Goal: Task Accomplishment & Management: Use online tool/utility

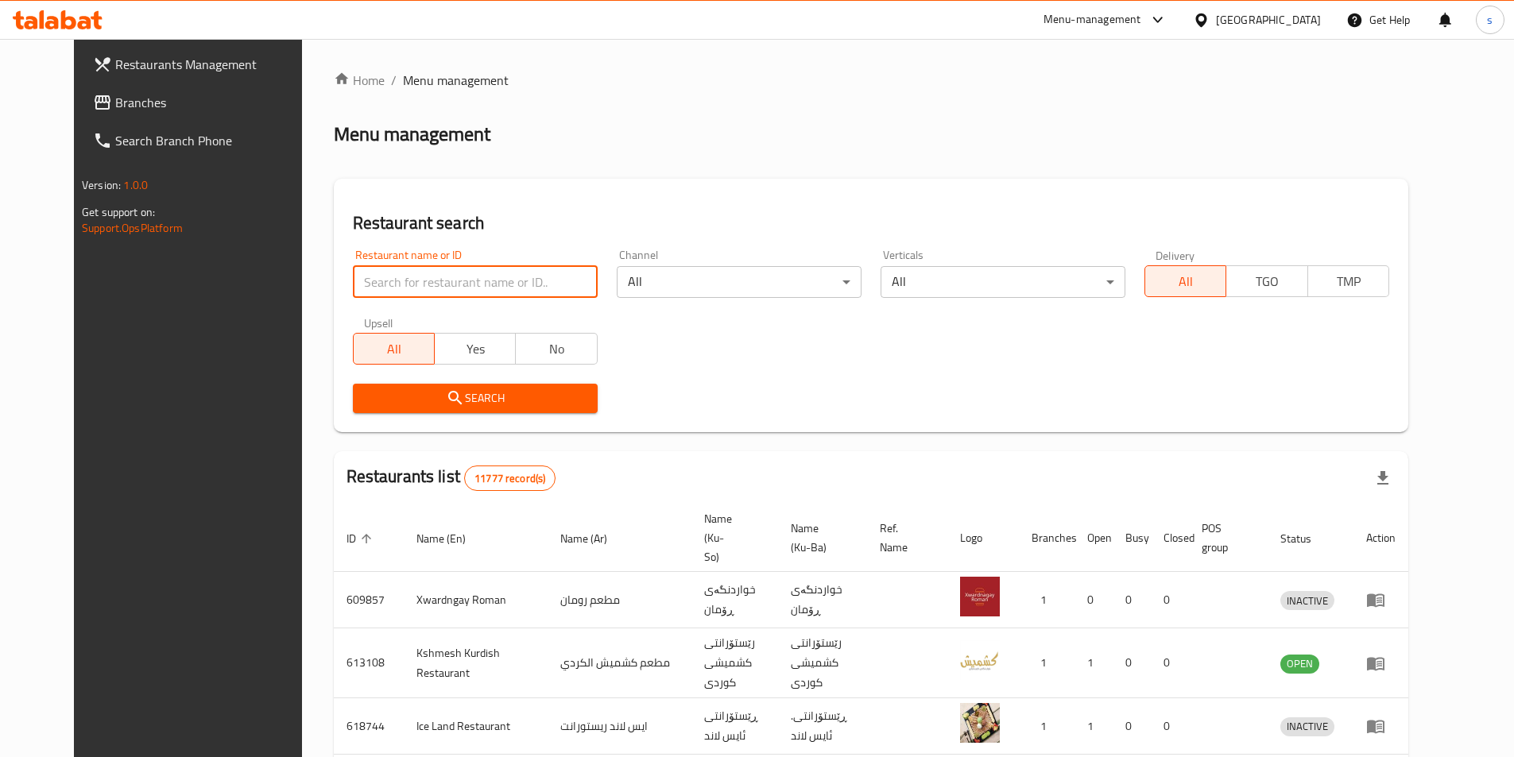
click at [375, 274] on input "search" at bounding box center [475, 282] width 245 height 32
paste input "703062"
type input "703062"
click button "Search" at bounding box center [475, 398] width 245 height 29
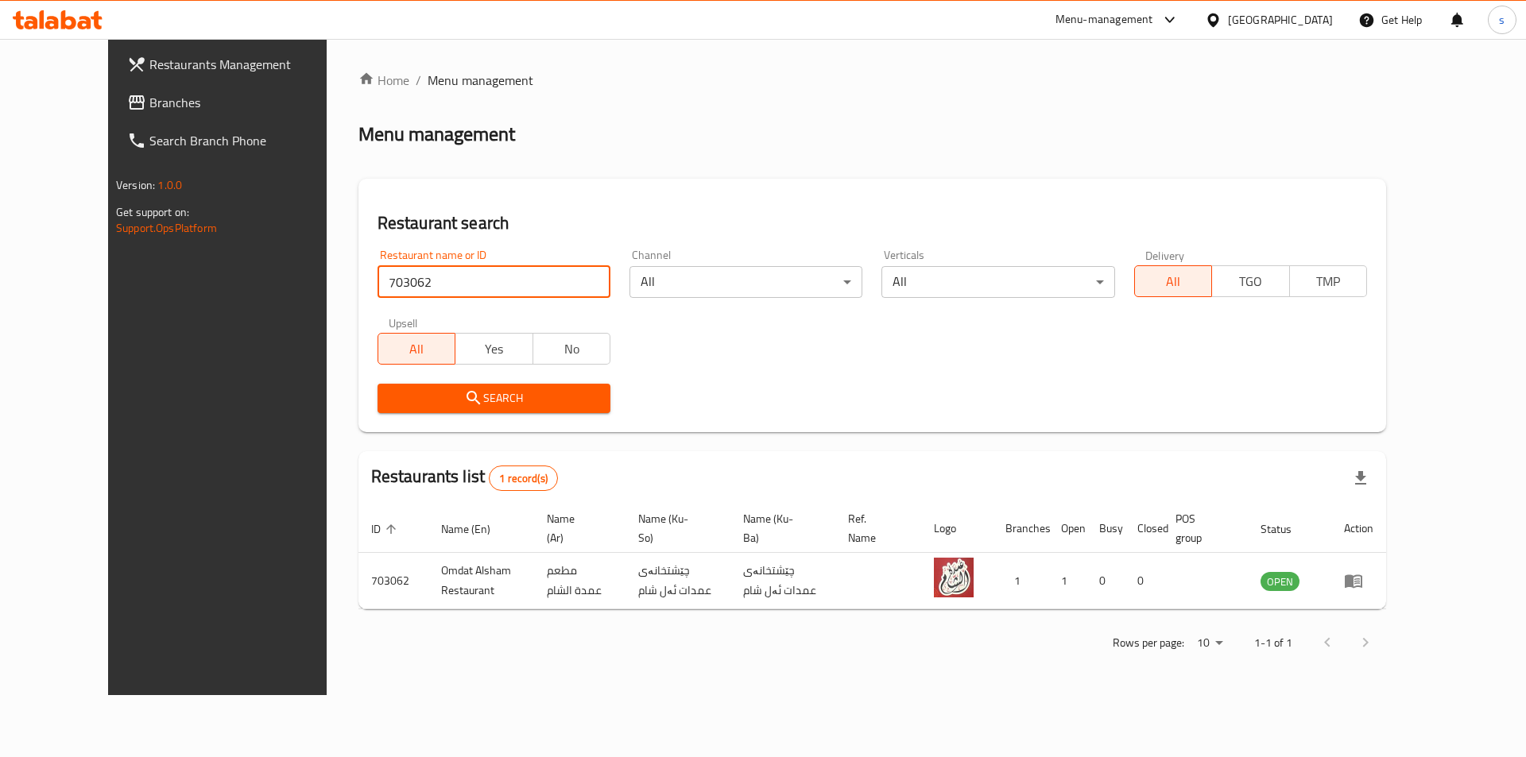
click at [129, 102] on icon at bounding box center [137, 102] width 16 height 14
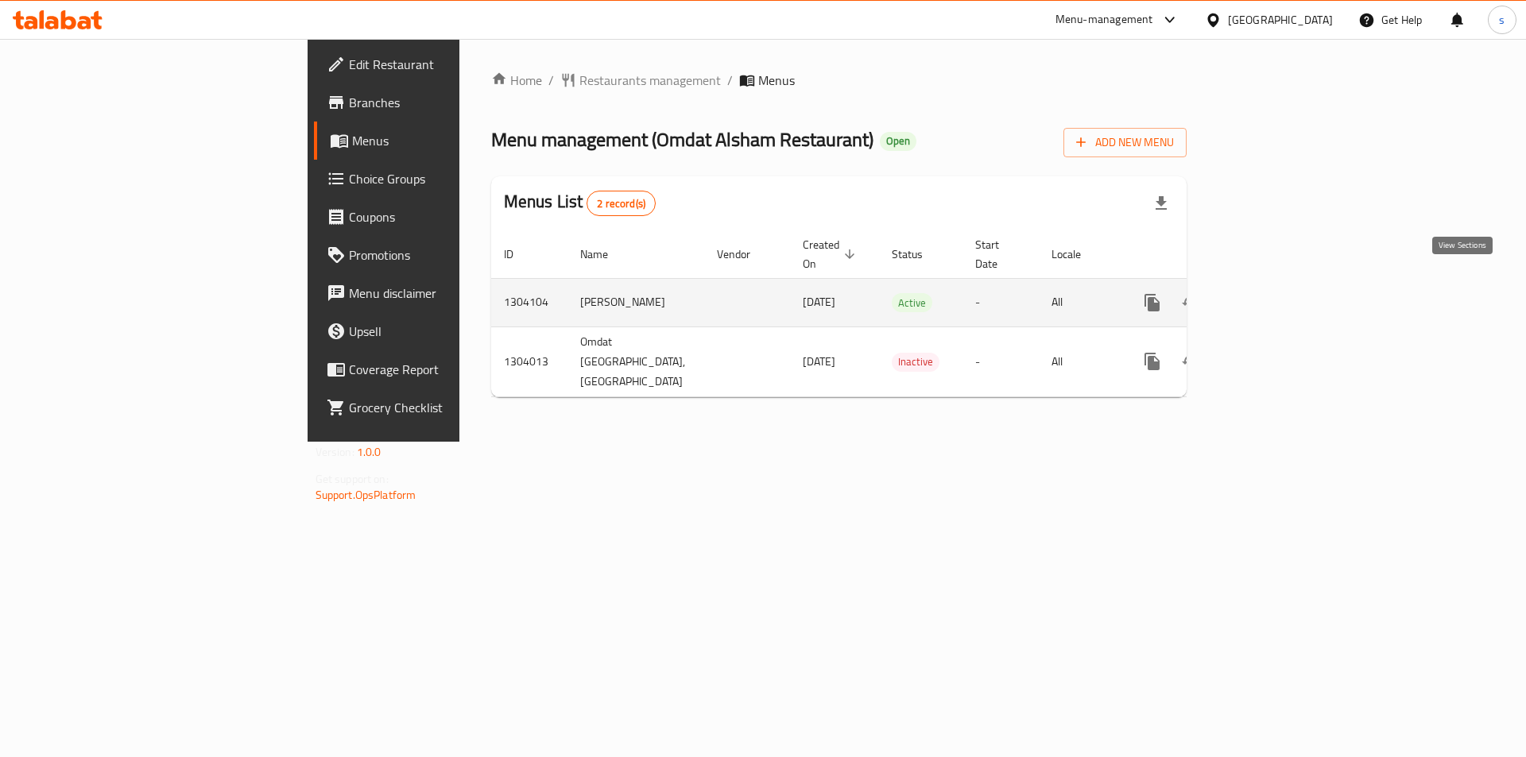
click at [1277, 293] on icon "enhanced table" at bounding box center [1266, 302] width 19 height 19
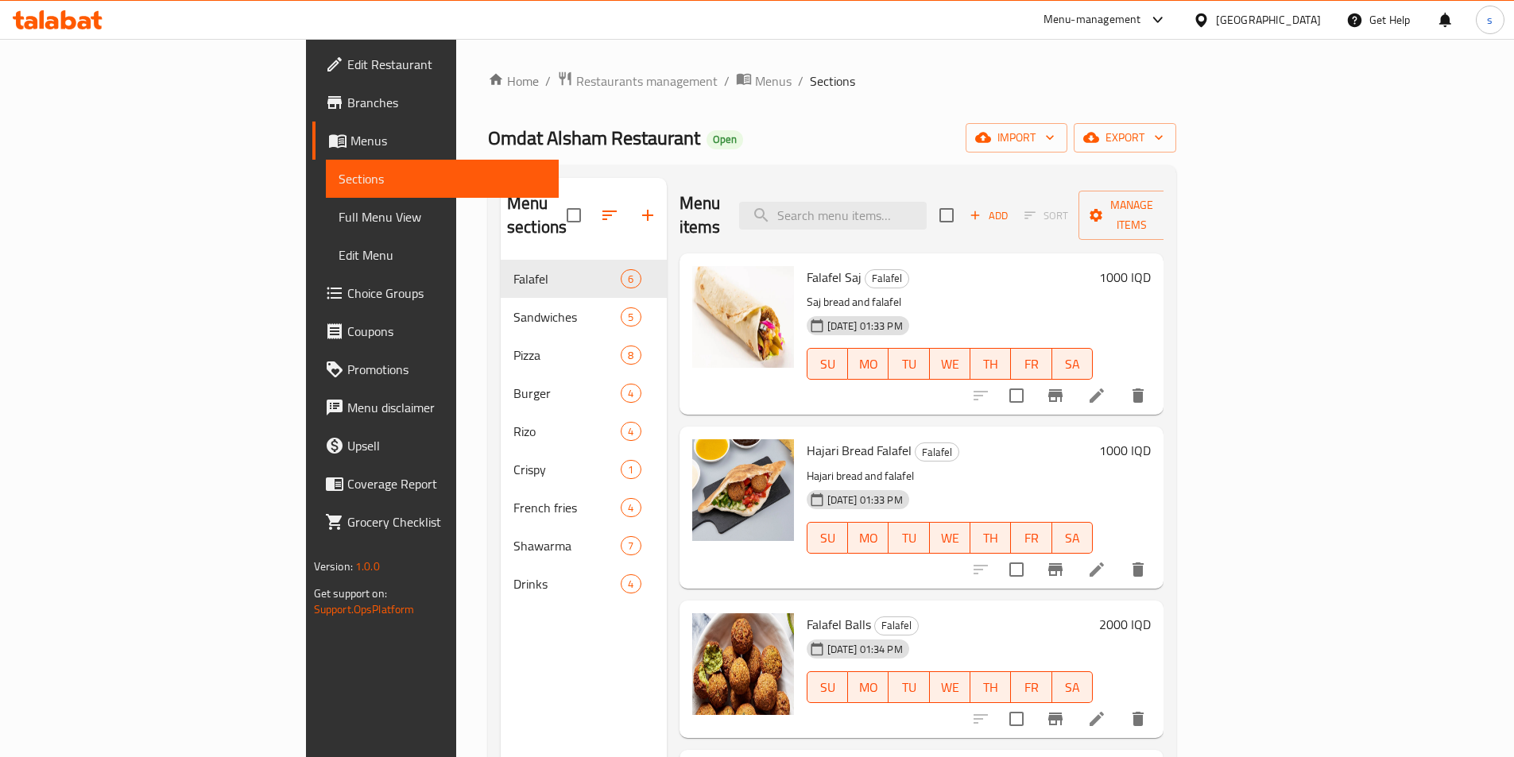
click at [501, 581] on nav "Falafel 6 Sandwiches 5 Pizza 8 Burger 4 Rizo 4 Crispy 1 French fries 4 Shawarma…" at bounding box center [584, 432] width 166 height 356
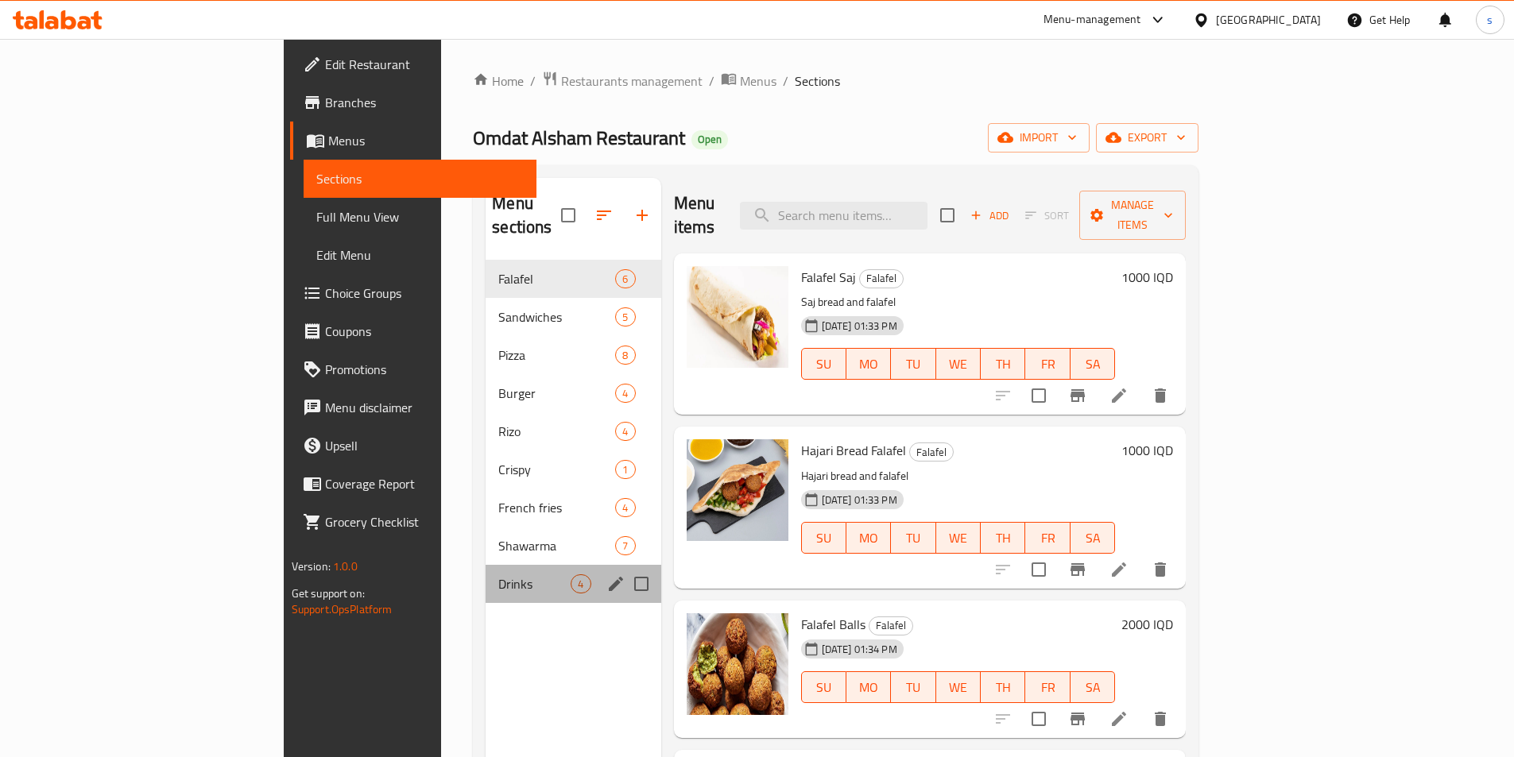
click at [486, 576] on div "Drinks 4" at bounding box center [573, 584] width 175 height 38
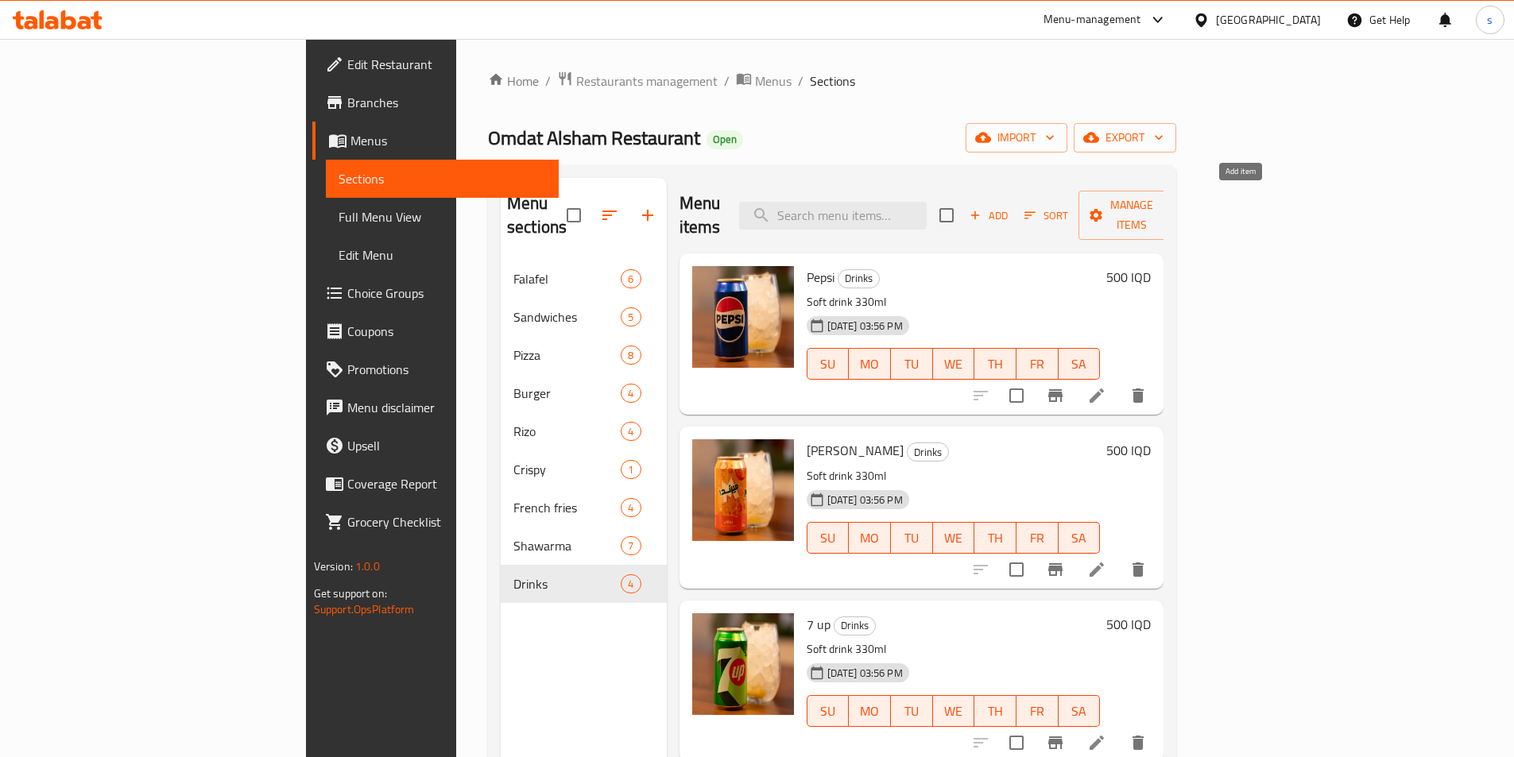
click at [1014, 203] on button "Add" at bounding box center [988, 215] width 51 height 25
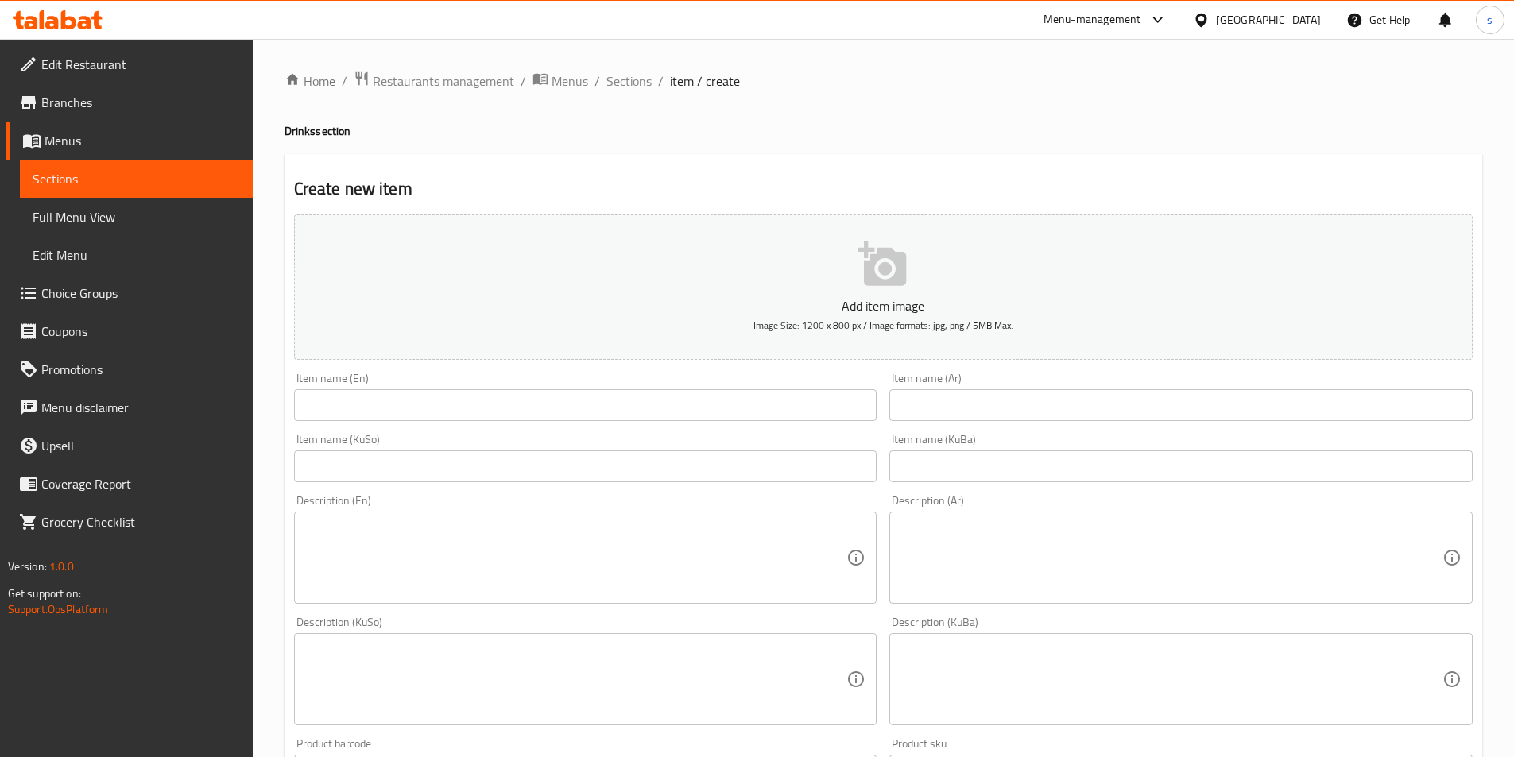
click at [492, 398] on input "text" at bounding box center [585, 405] width 583 height 32
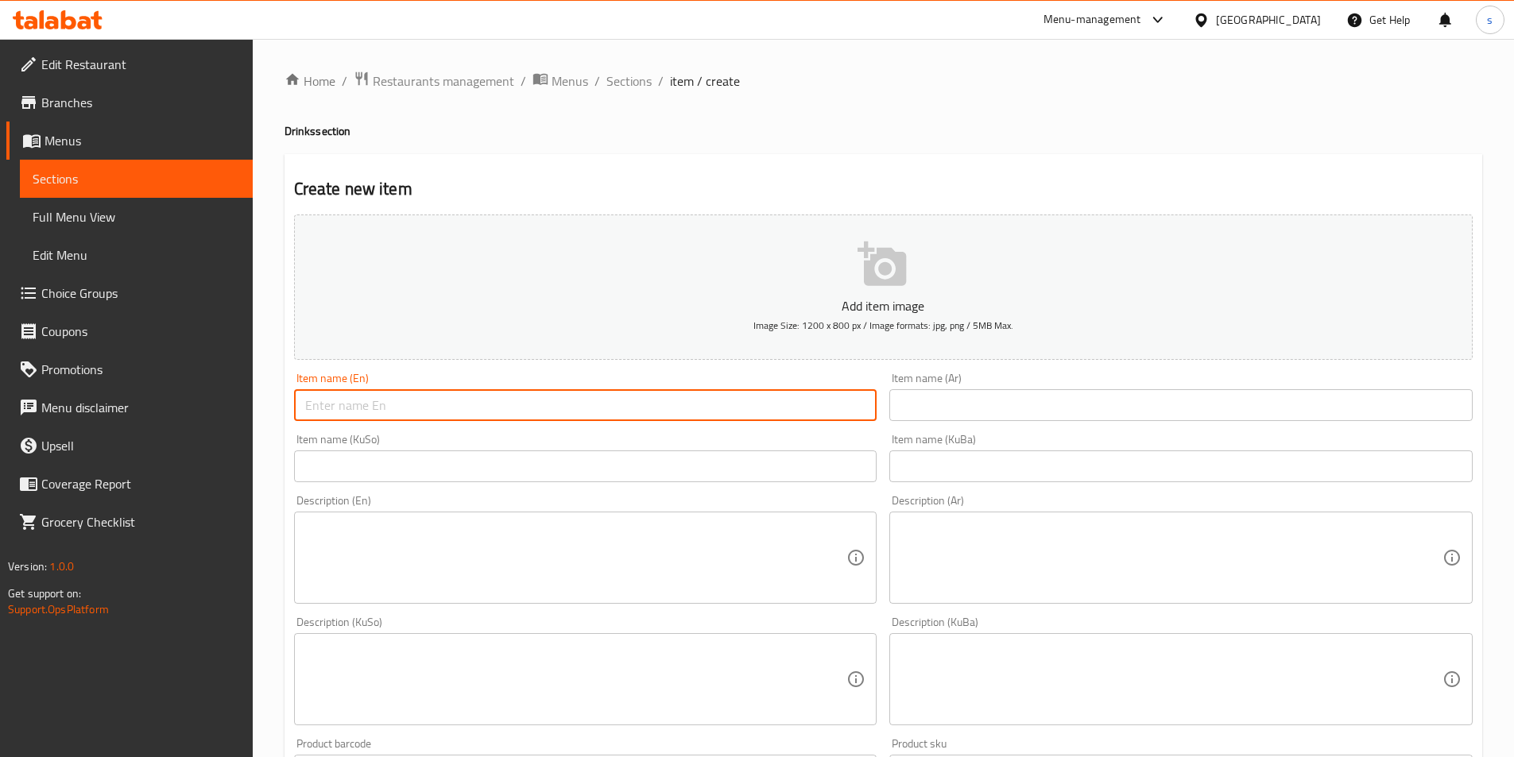
paste input "Ayran"
type input "Ayran"
click at [941, 422] on div "Item name (Ar) Item name (Ar)" at bounding box center [1181, 396] width 596 height 61
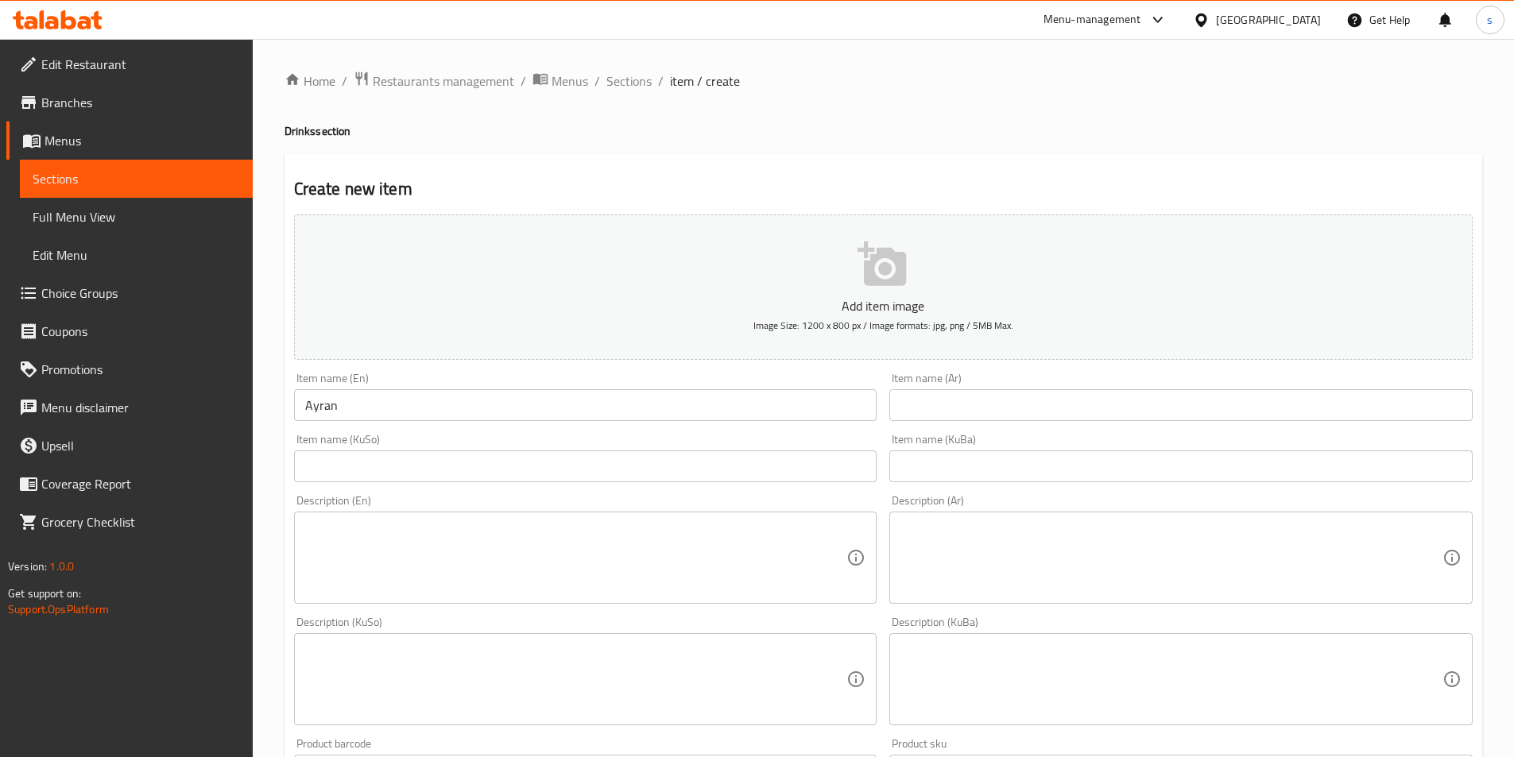
click at [941, 409] on input "text" at bounding box center [1180, 405] width 583 height 32
click at [941, 408] on input "text" at bounding box center [1180, 405] width 583 height 32
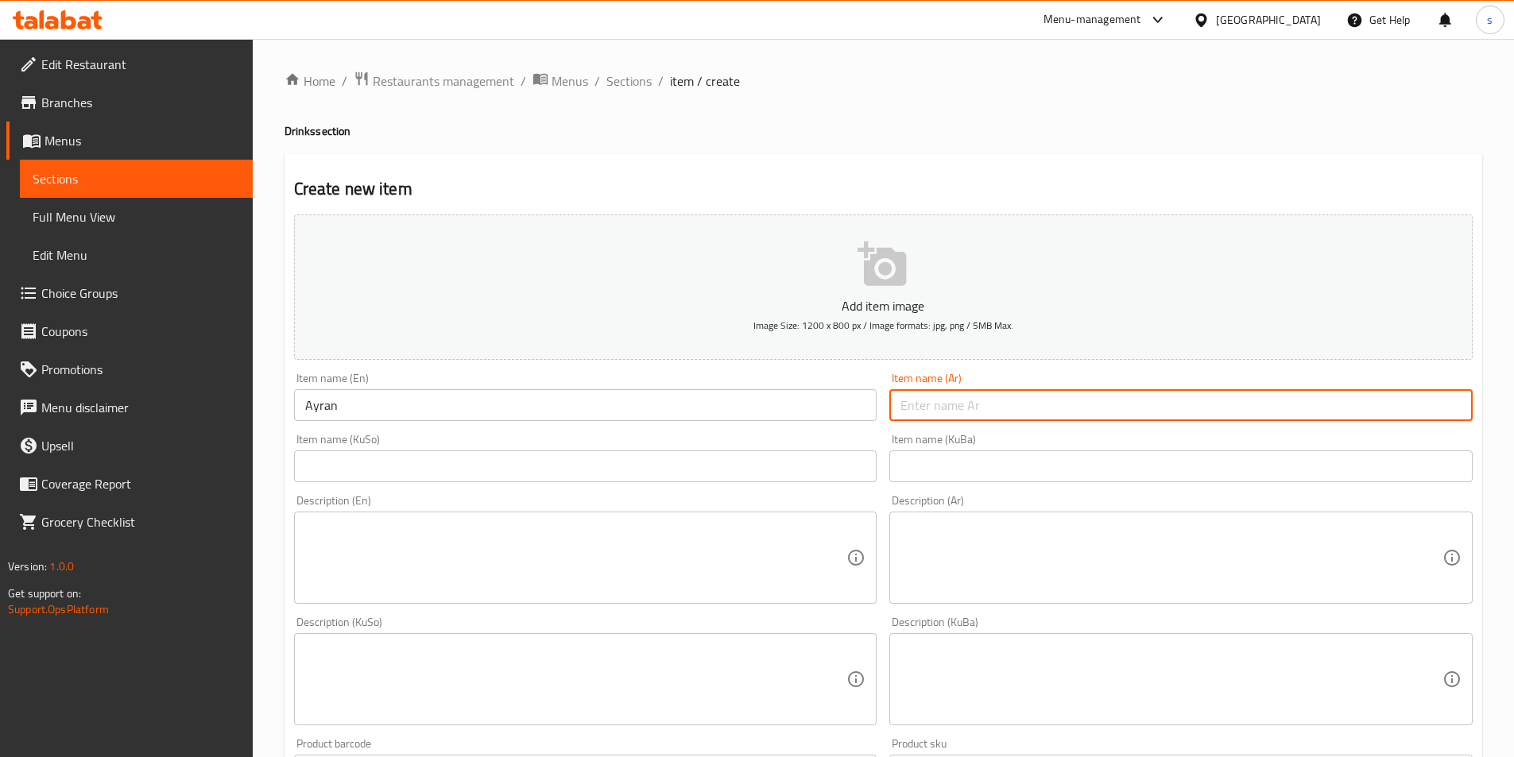
paste input "لبن"
type input "لبن"
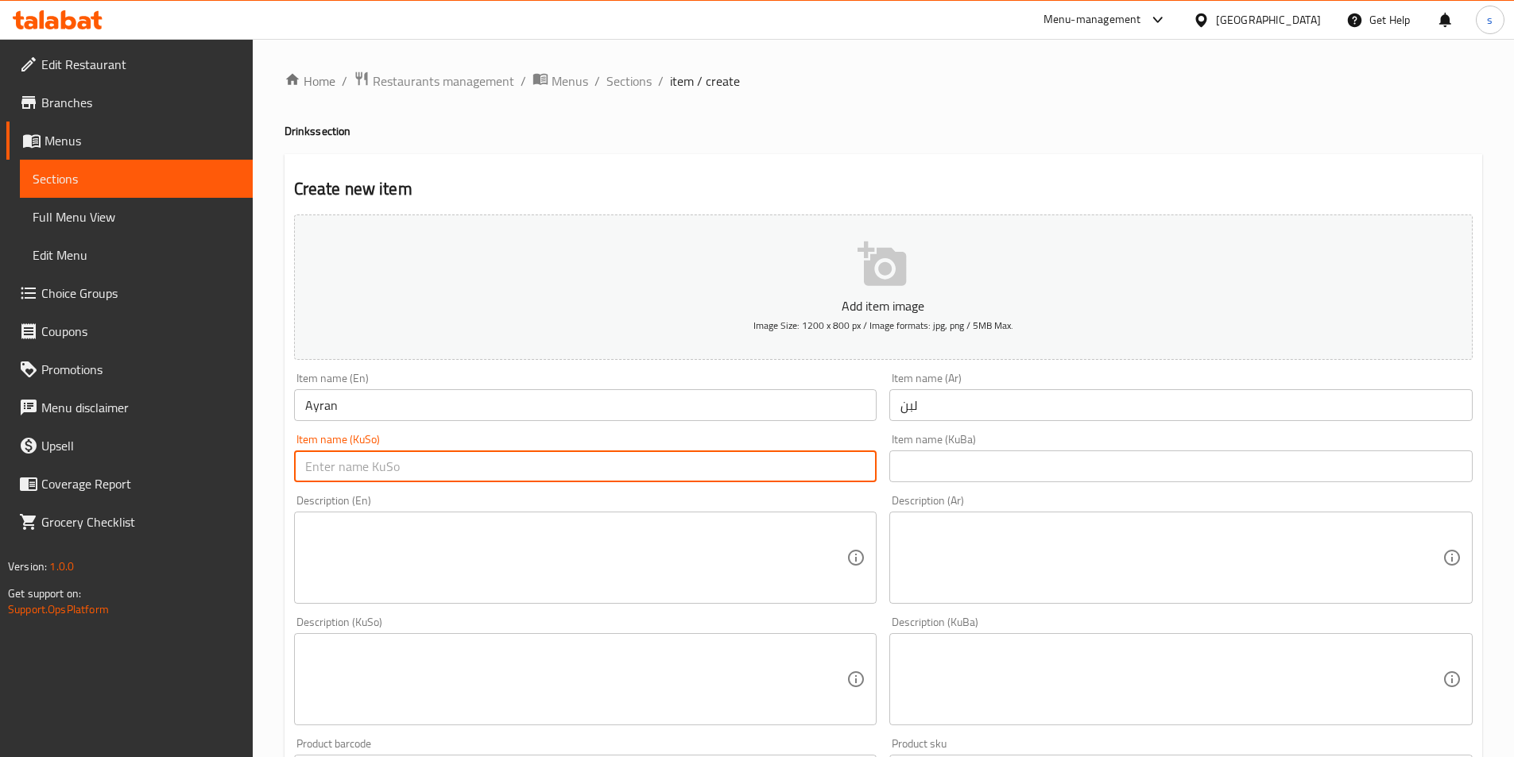
click at [769, 474] on input "text" at bounding box center [585, 467] width 583 height 32
paste input "ماستاو"
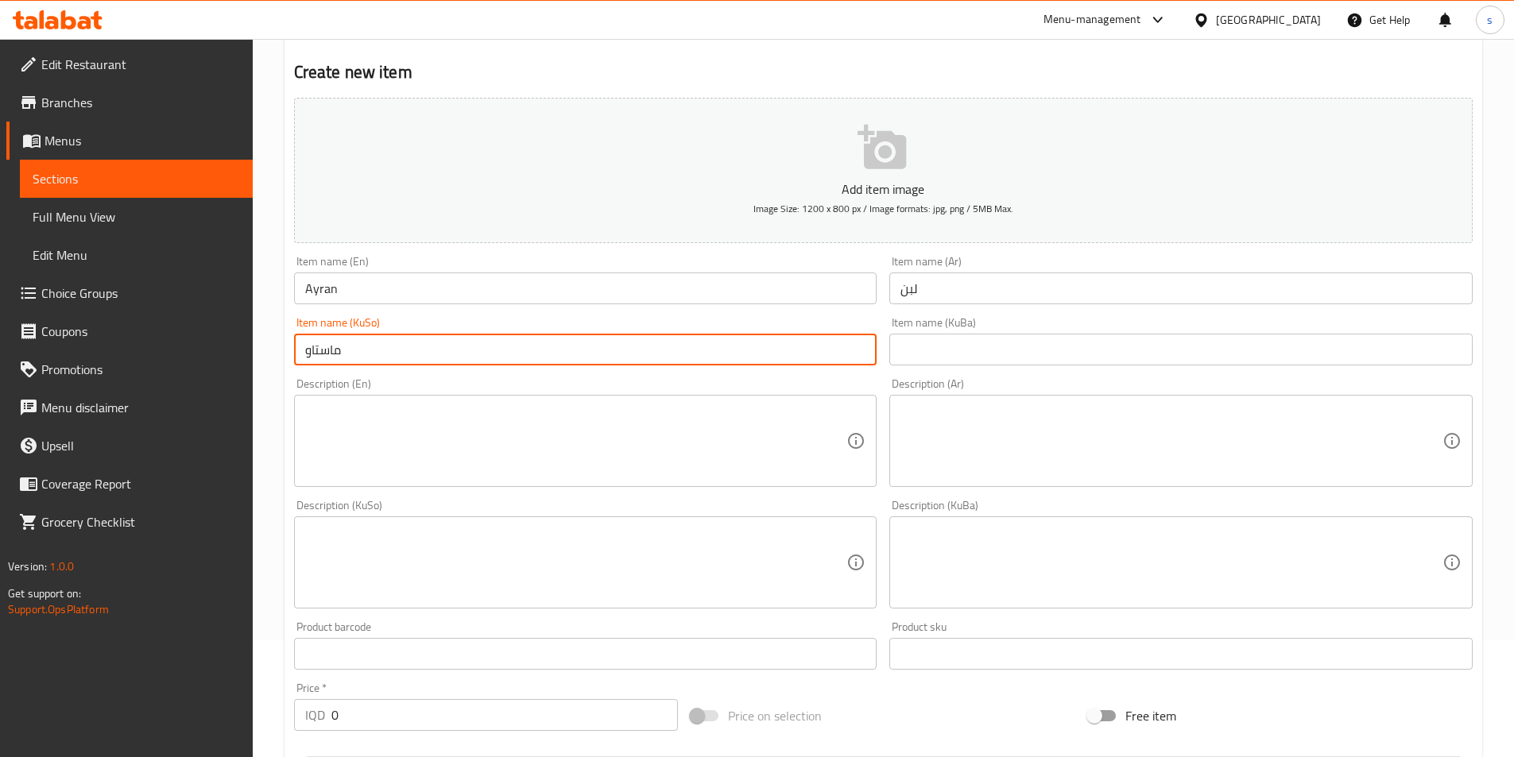
scroll to position [118, 0]
type input "ماستاو"
click at [420, 471] on textarea at bounding box center [576, 440] width 542 height 76
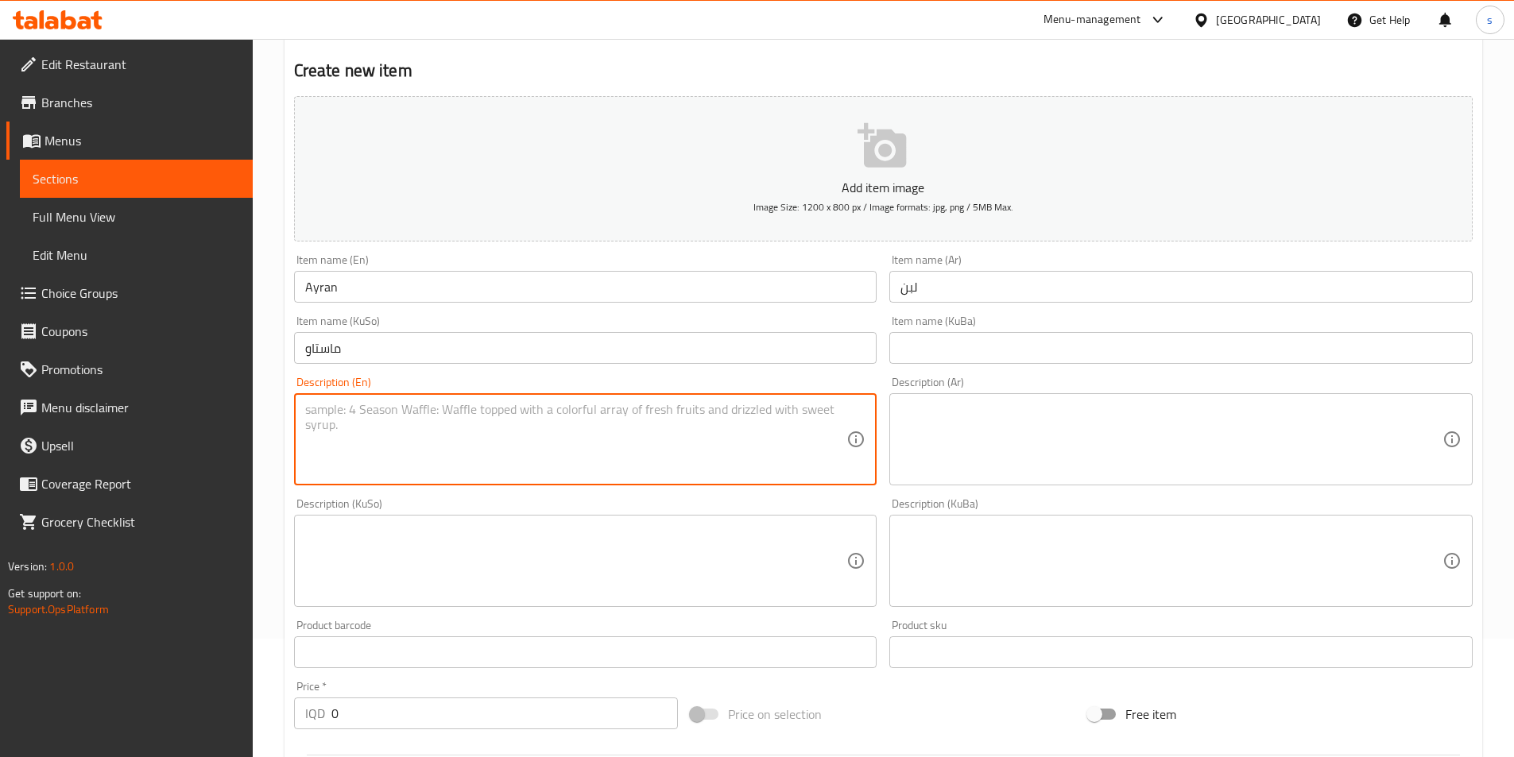
paste textarea "250 Ml ayran"
type textarea "250 Ml ayran"
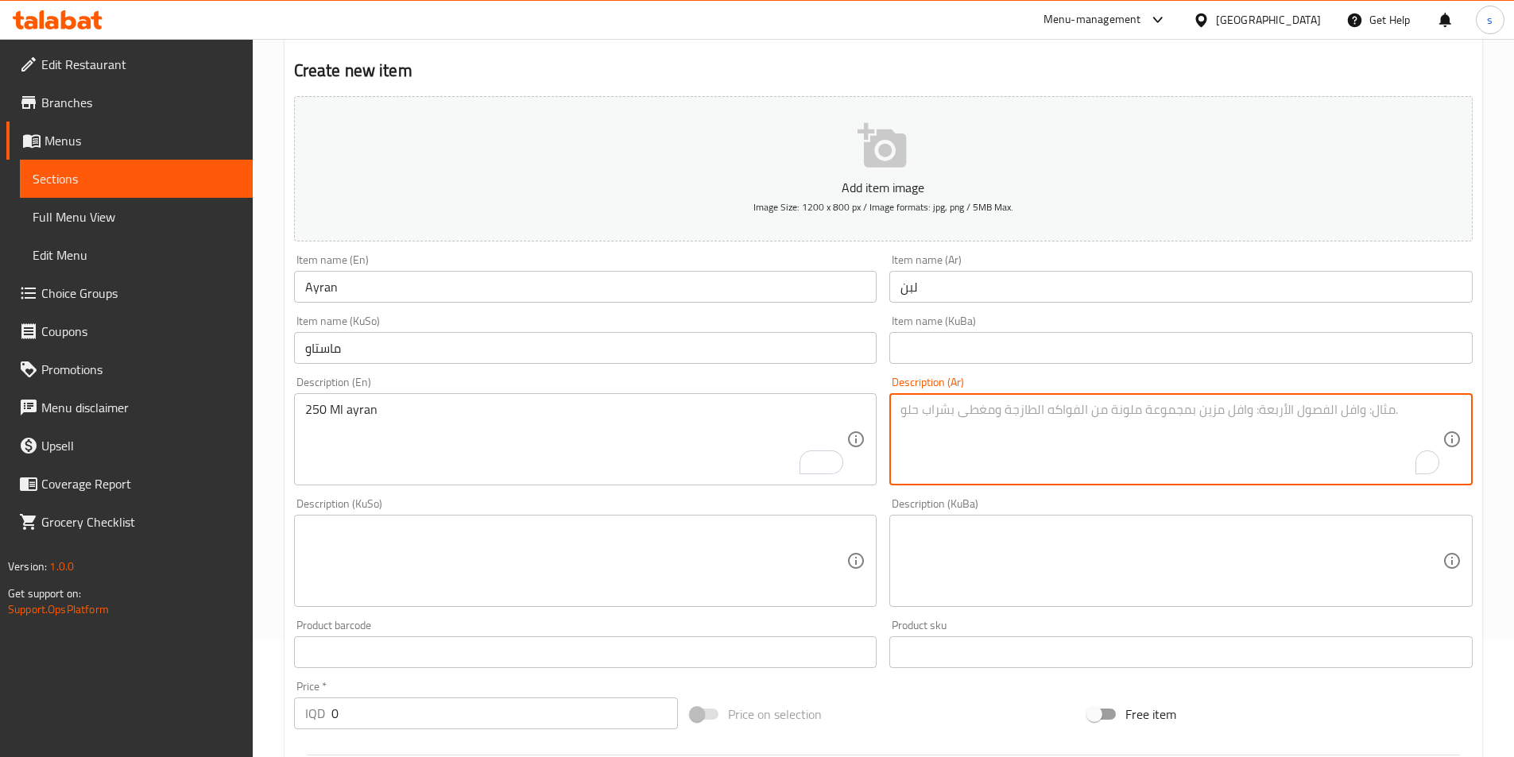
click at [1053, 426] on textarea "To enrich screen reader interactions, please activate Accessibility in Grammarl…" at bounding box center [1172, 440] width 542 height 76
paste textarea "لبن 250 مل"
type textarea "لبن 250 مل"
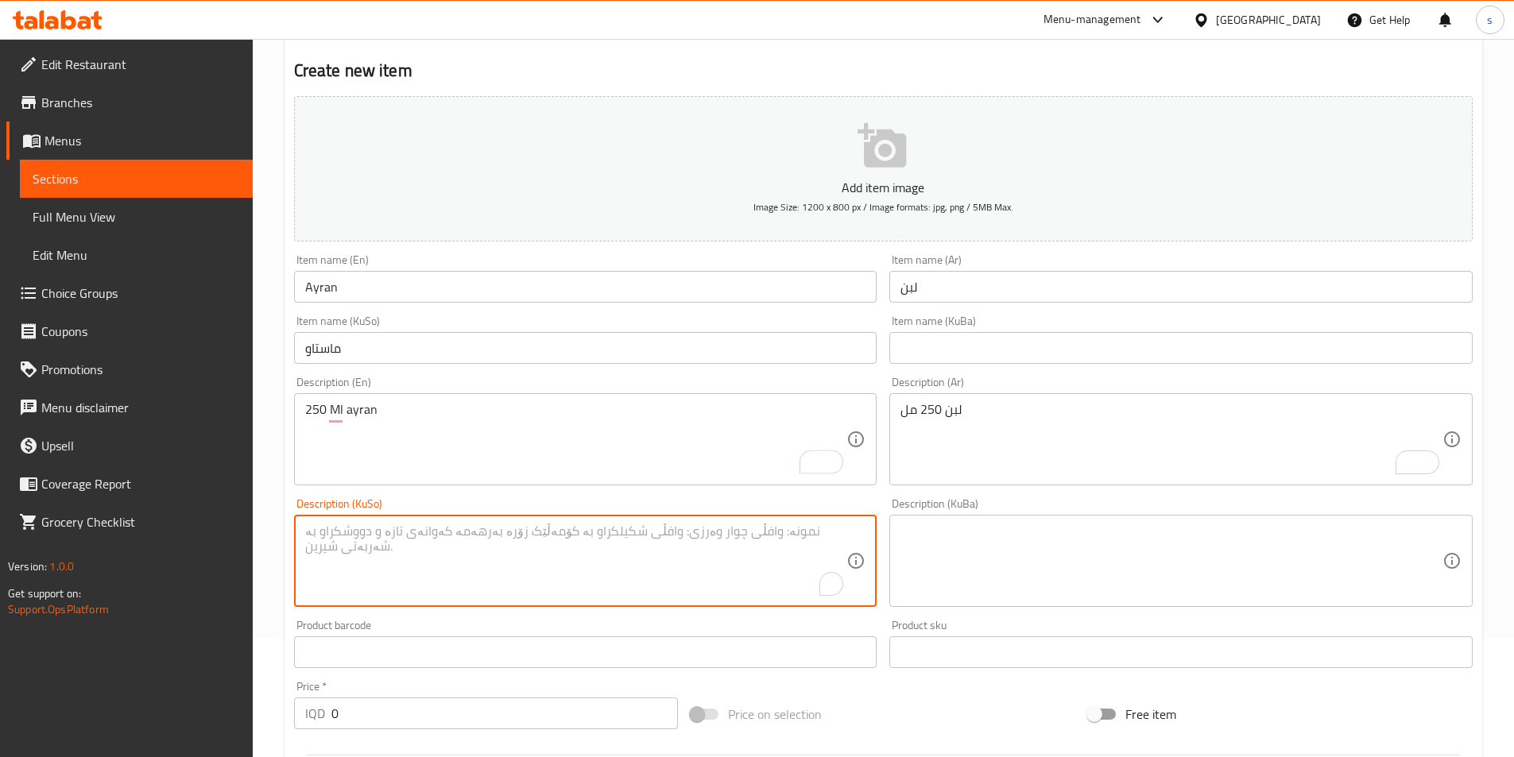
click at [746, 541] on textarea "To enrich screen reader interactions, please activate Accessibility in Grammarl…" at bounding box center [576, 562] width 542 height 76
paste textarea "ماستاو"
type textarea "ماستاو 250 مل"
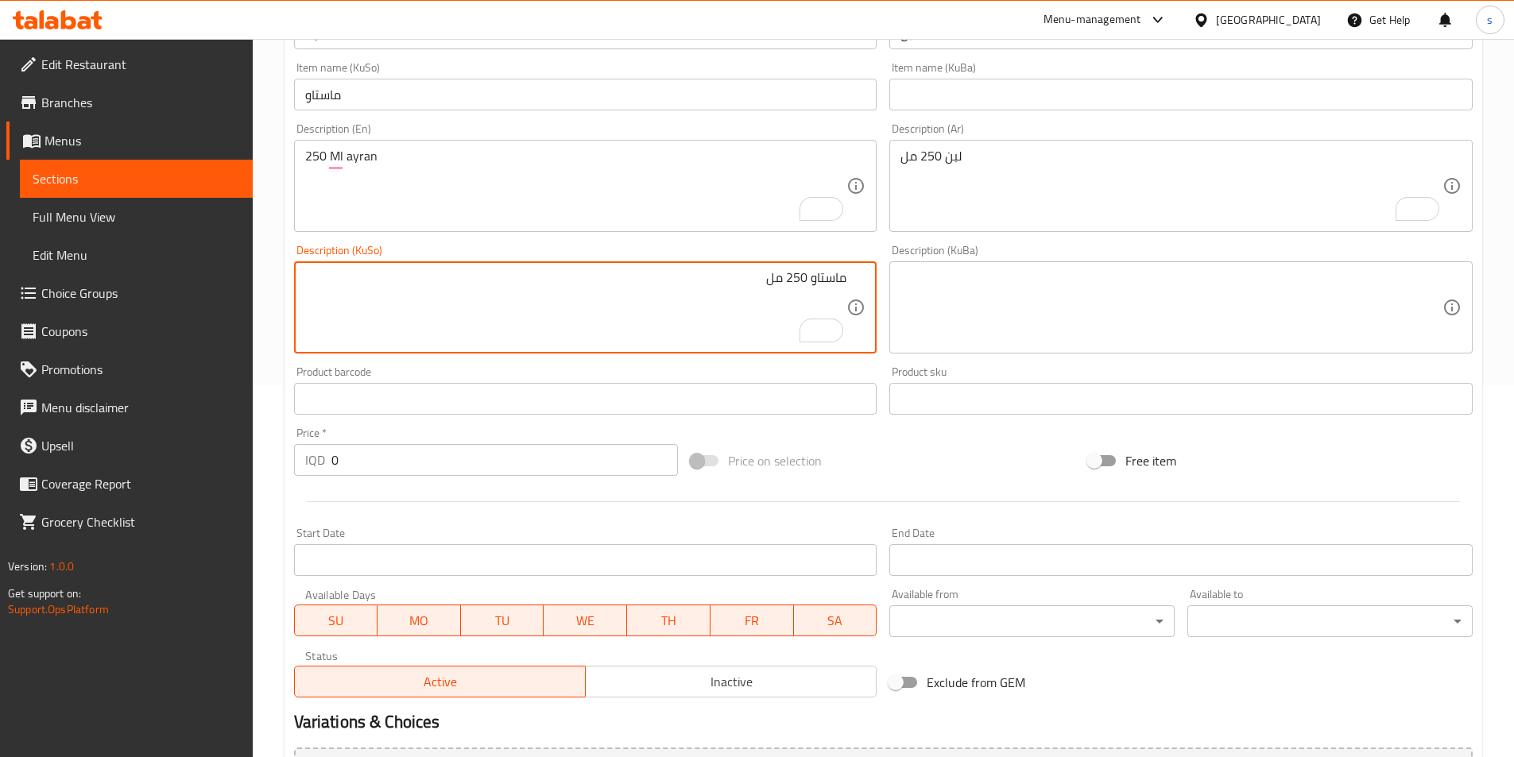
scroll to position [374, 0]
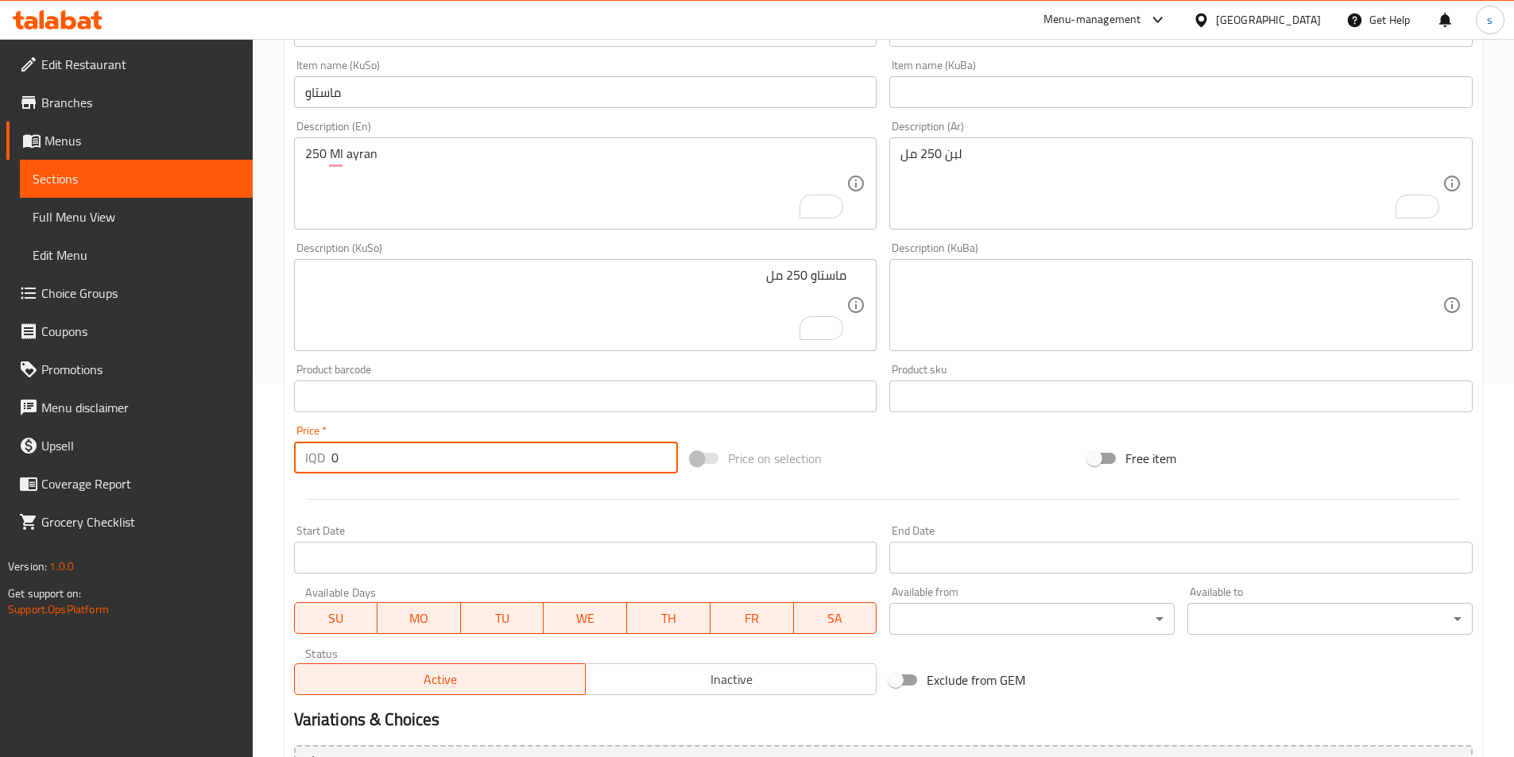
drag, startPoint x: 419, startPoint y: 445, endPoint x: 308, endPoint y: 464, distance: 112.9
click at [308, 464] on div "IQD 0 Price *" at bounding box center [486, 458] width 385 height 32
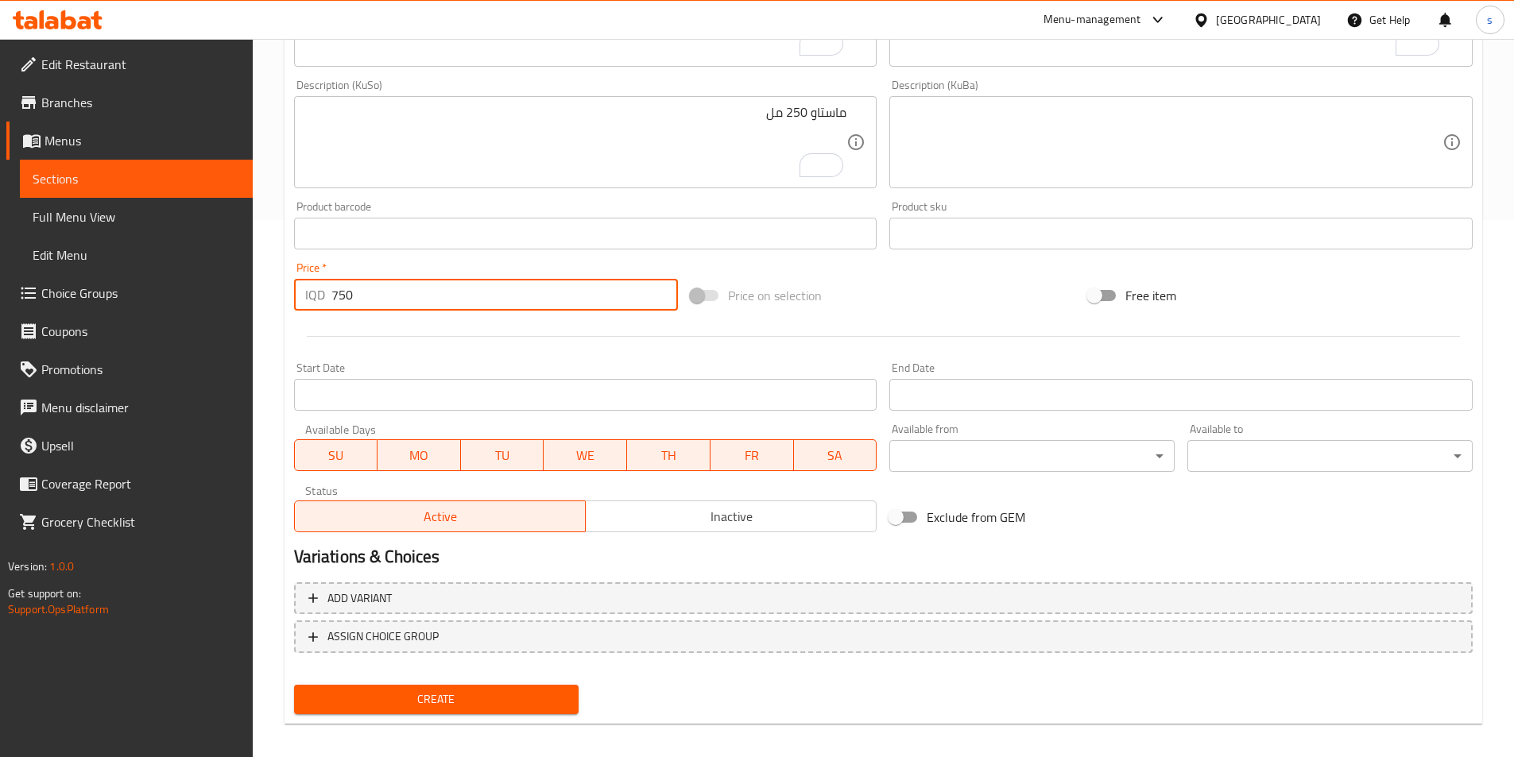
scroll to position [548, 0]
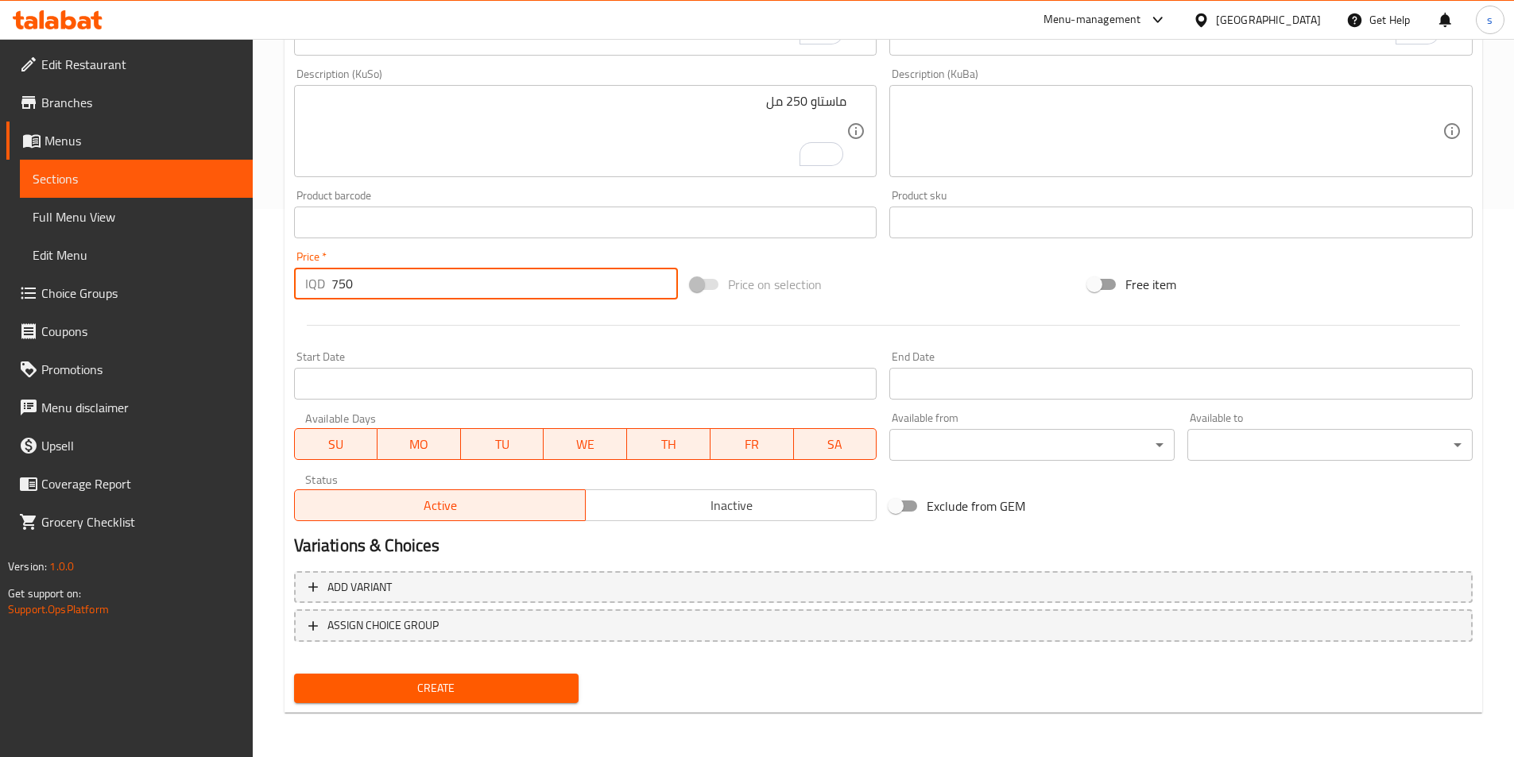
type input "750"
click at [350, 699] on button "Create" at bounding box center [436, 688] width 285 height 29
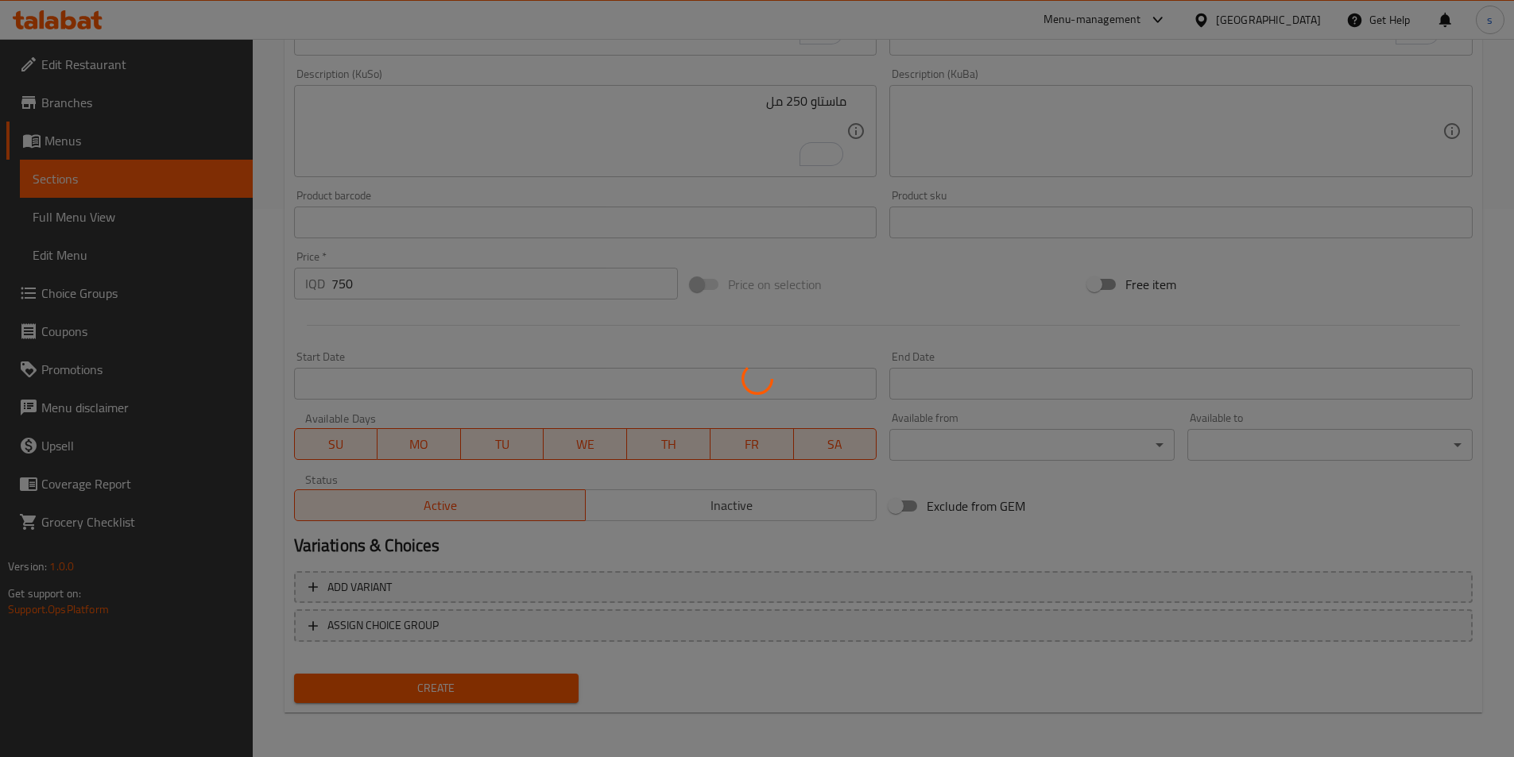
type input "0"
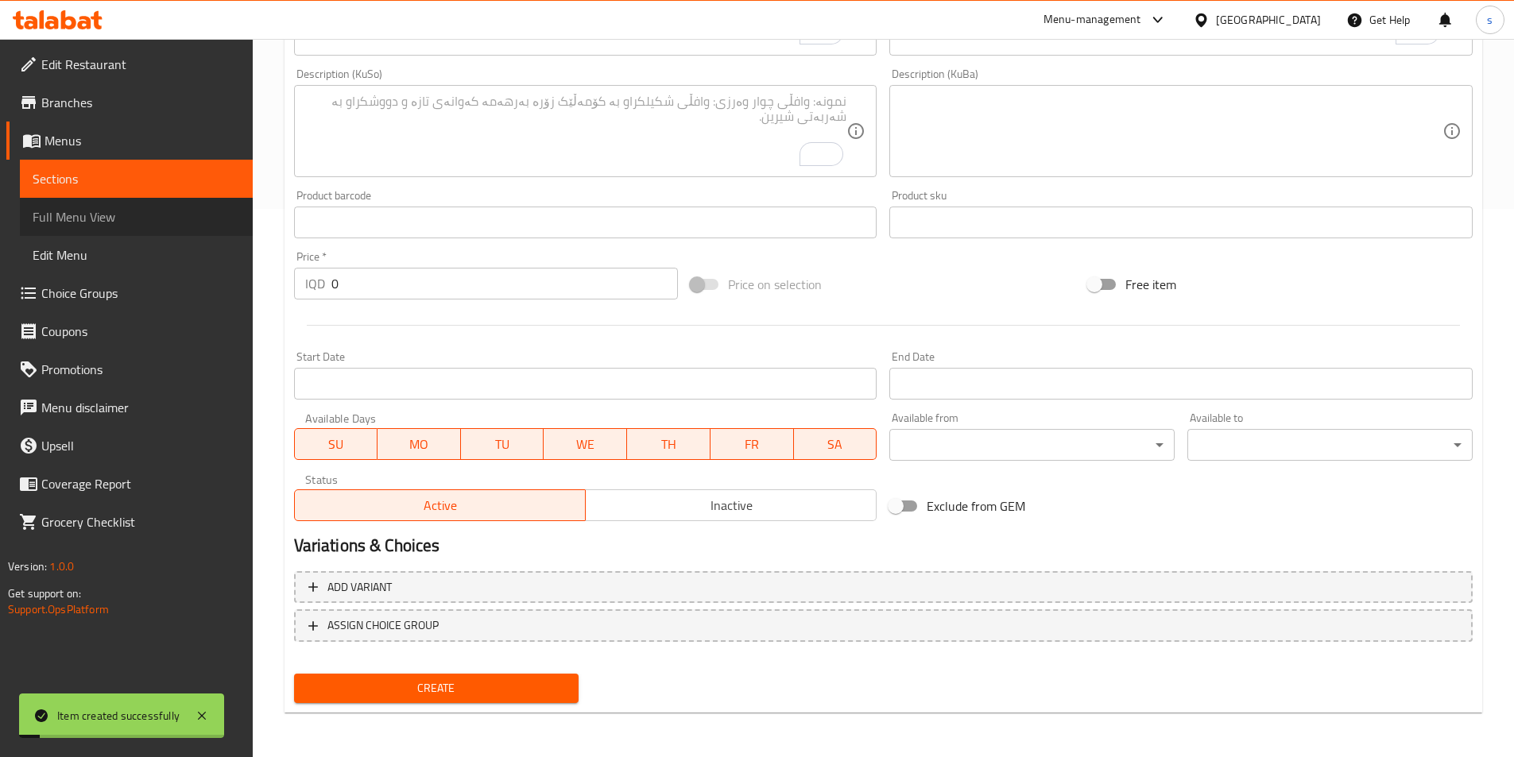
click at [176, 214] on span "Full Menu View" at bounding box center [136, 216] width 207 height 19
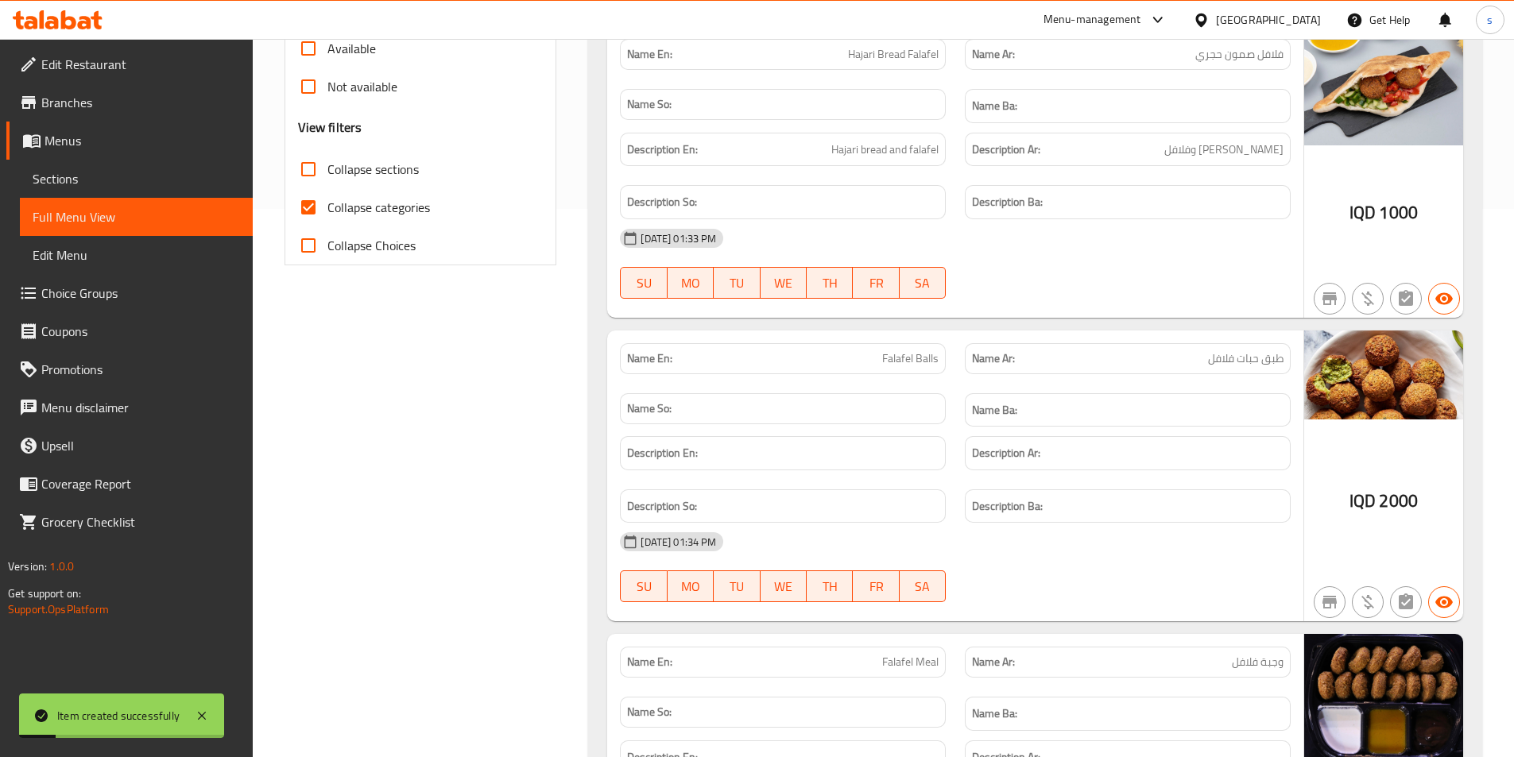
click at [305, 213] on input "Collapse categories" at bounding box center [308, 207] width 38 height 38
checkbox input "false"
click at [305, 172] on input "Collapse sections" at bounding box center [308, 169] width 38 height 38
checkbox input "true"
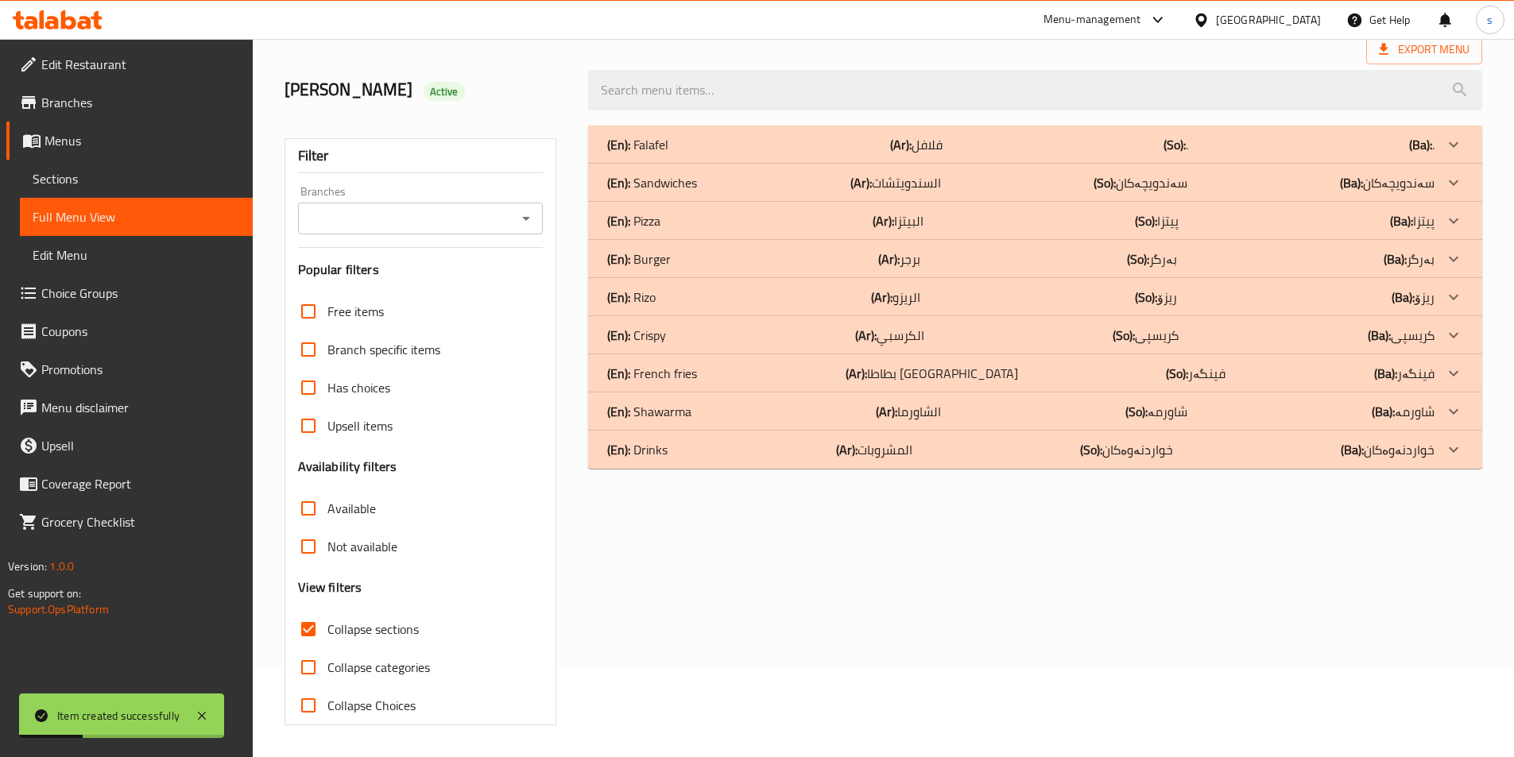
scroll to position [88, 0]
click at [511, 223] on input "Branches" at bounding box center [408, 218] width 210 height 22
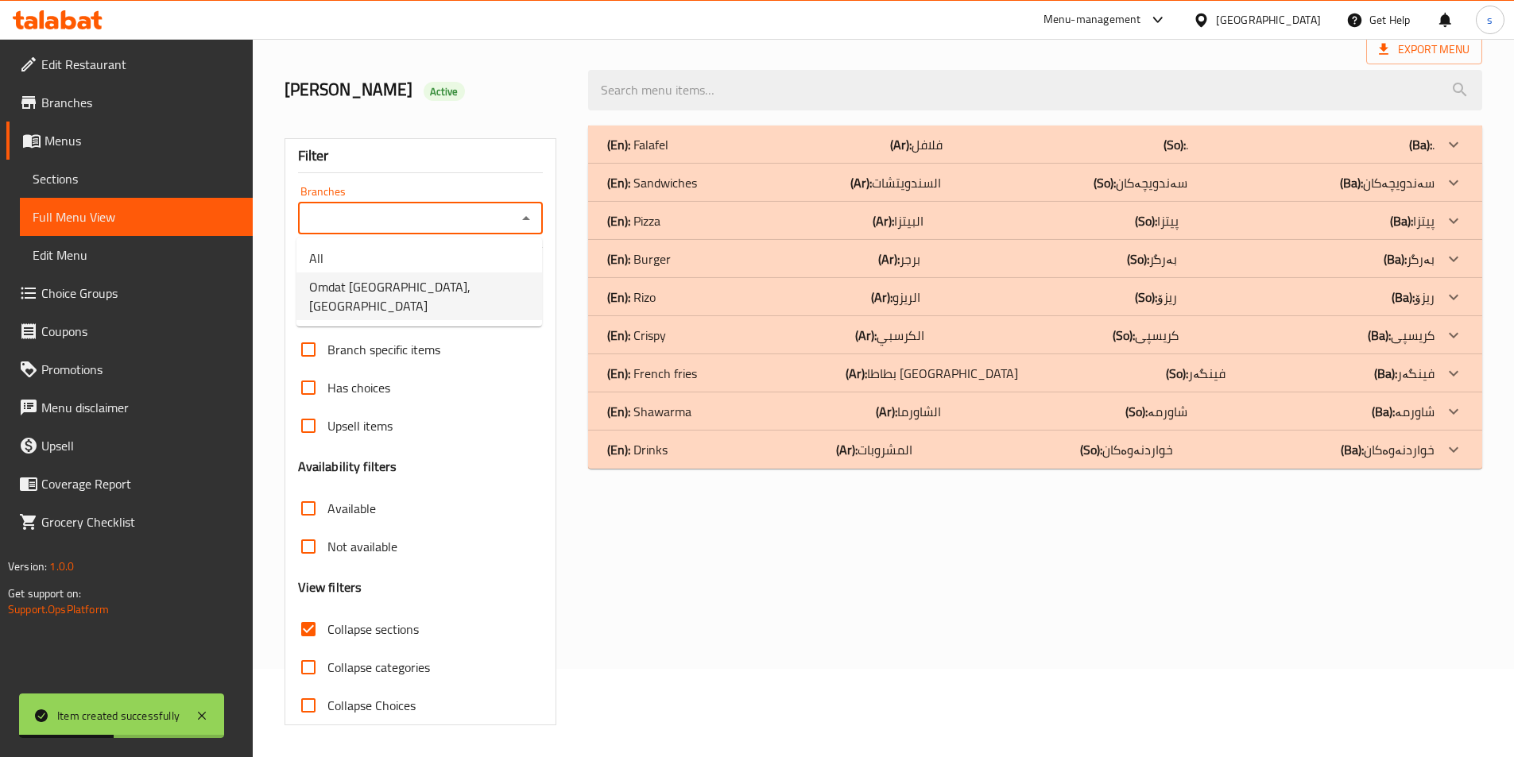
click at [474, 294] on span "Omdat [GEOGRAPHIC_DATA], [GEOGRAPHIC_DATA]" at bounding box center [419, 296] width 220 height 38
type input "Omdat [GEOGRAPHIC_DATA], [GEOGRAPHIC_DATA]"
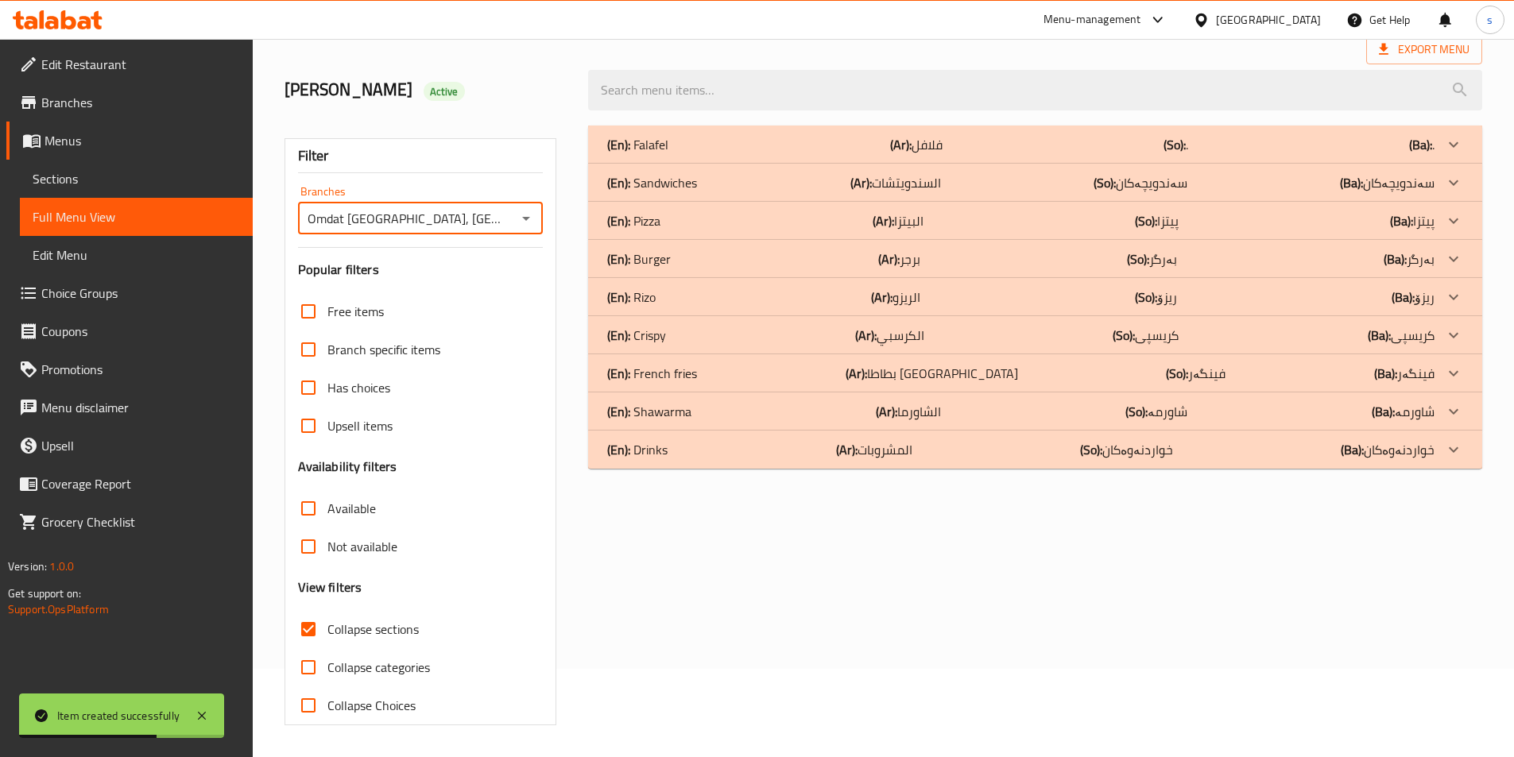
click at [735, 451] on div "(En): Drinks (Ar): المشروبات (So): خواردنەوەکان (Ba): خواردنەوەکان" at bounding box center [1020, 449] width 827 height 19
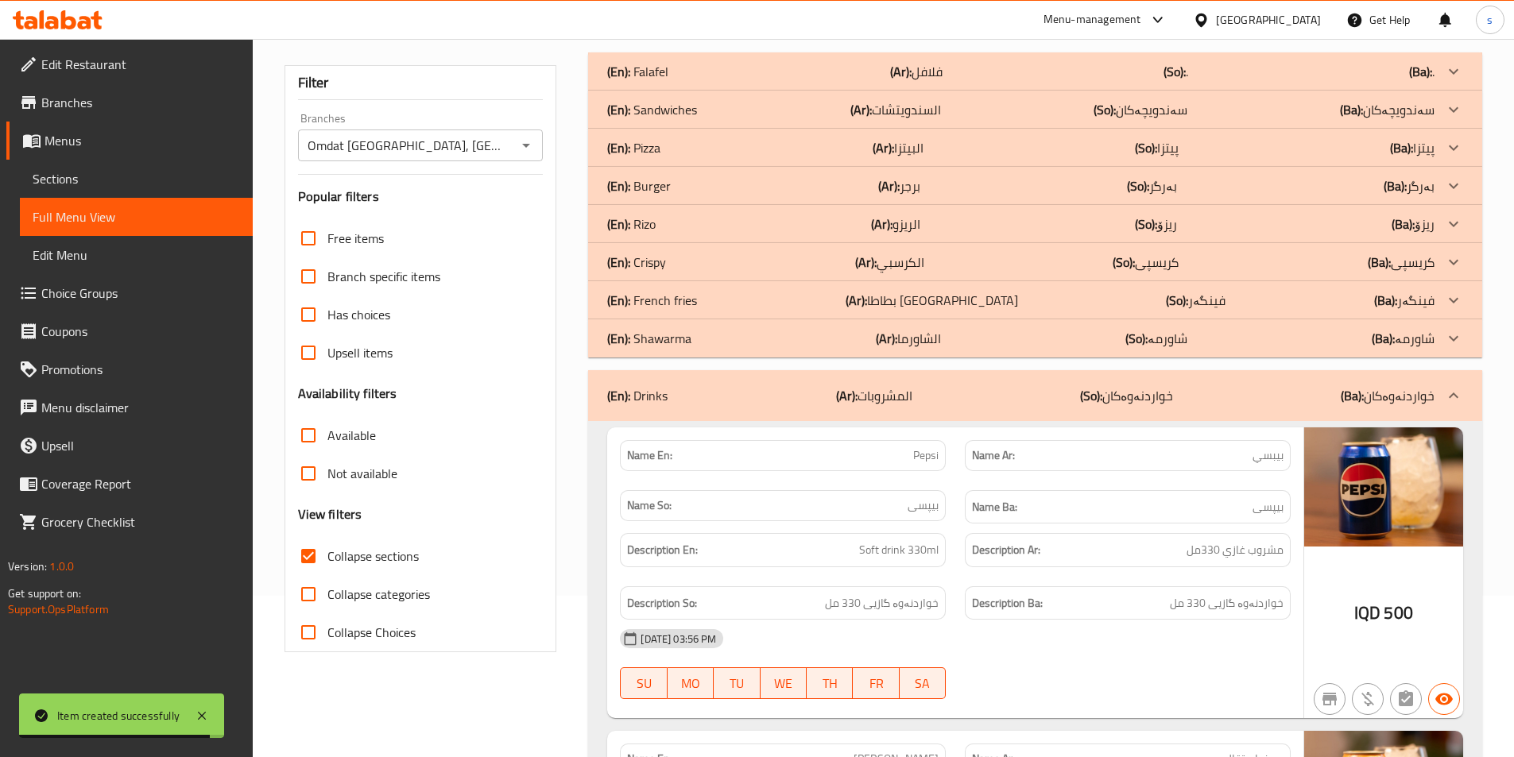
scroll to position [135, 0]
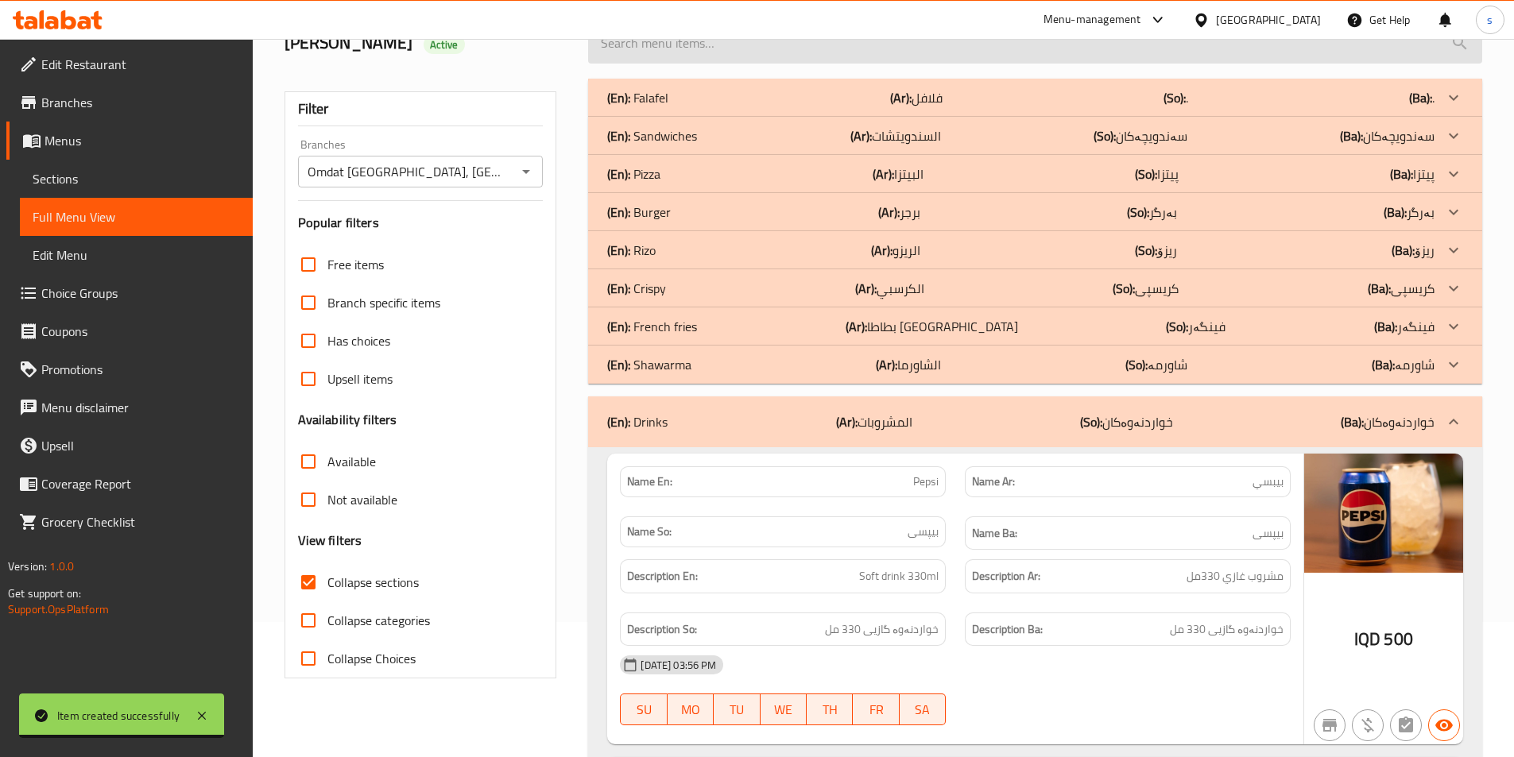
click at [821, 47] on input "search" at bounding box center [1035, 43] width 894 height 41
paste input "Ayran"
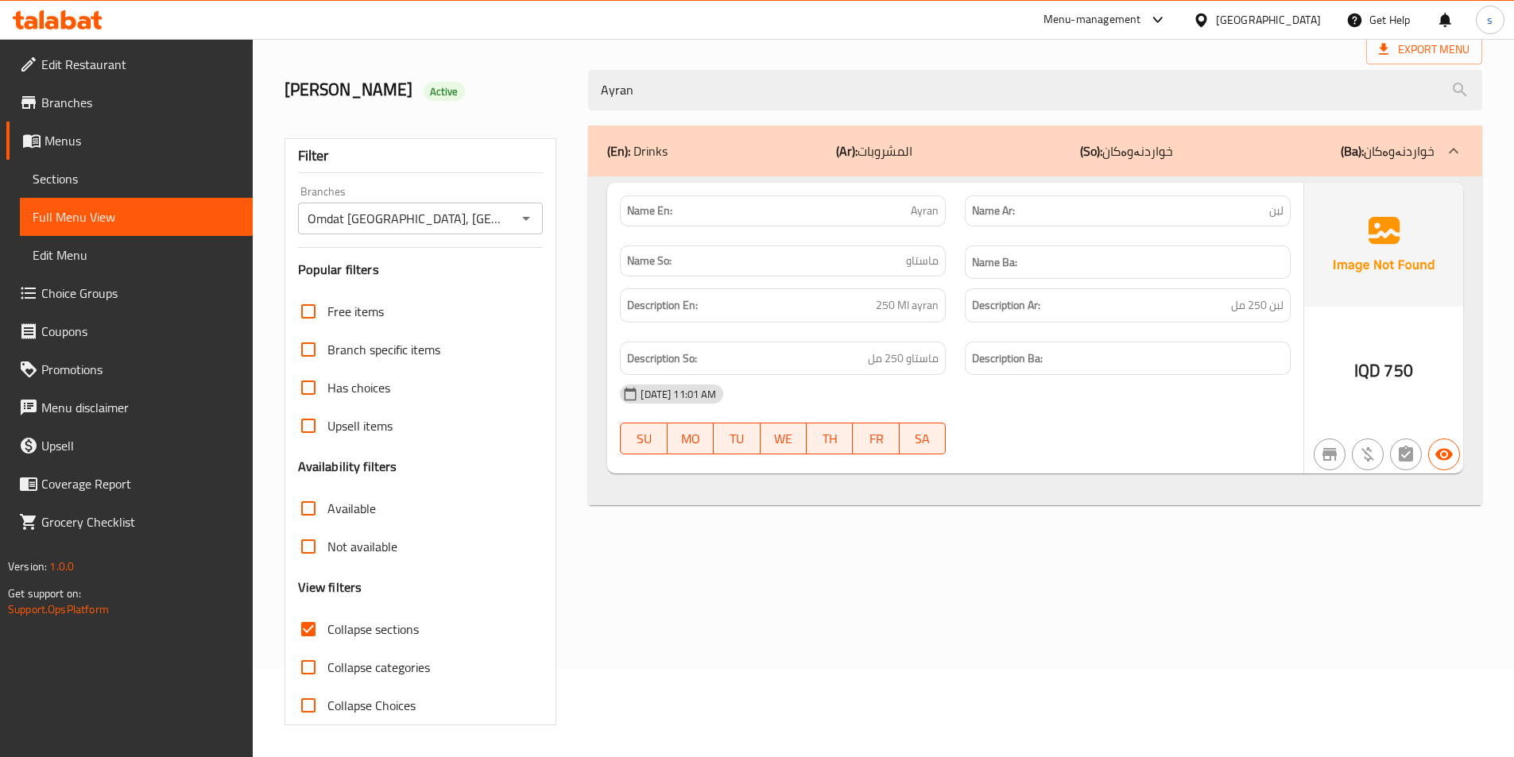
scroll to position [88, 0]
type input "Ayran"
click at [60, 195] on link "Sections" at bounding box center [136, 179] width 233 height 38
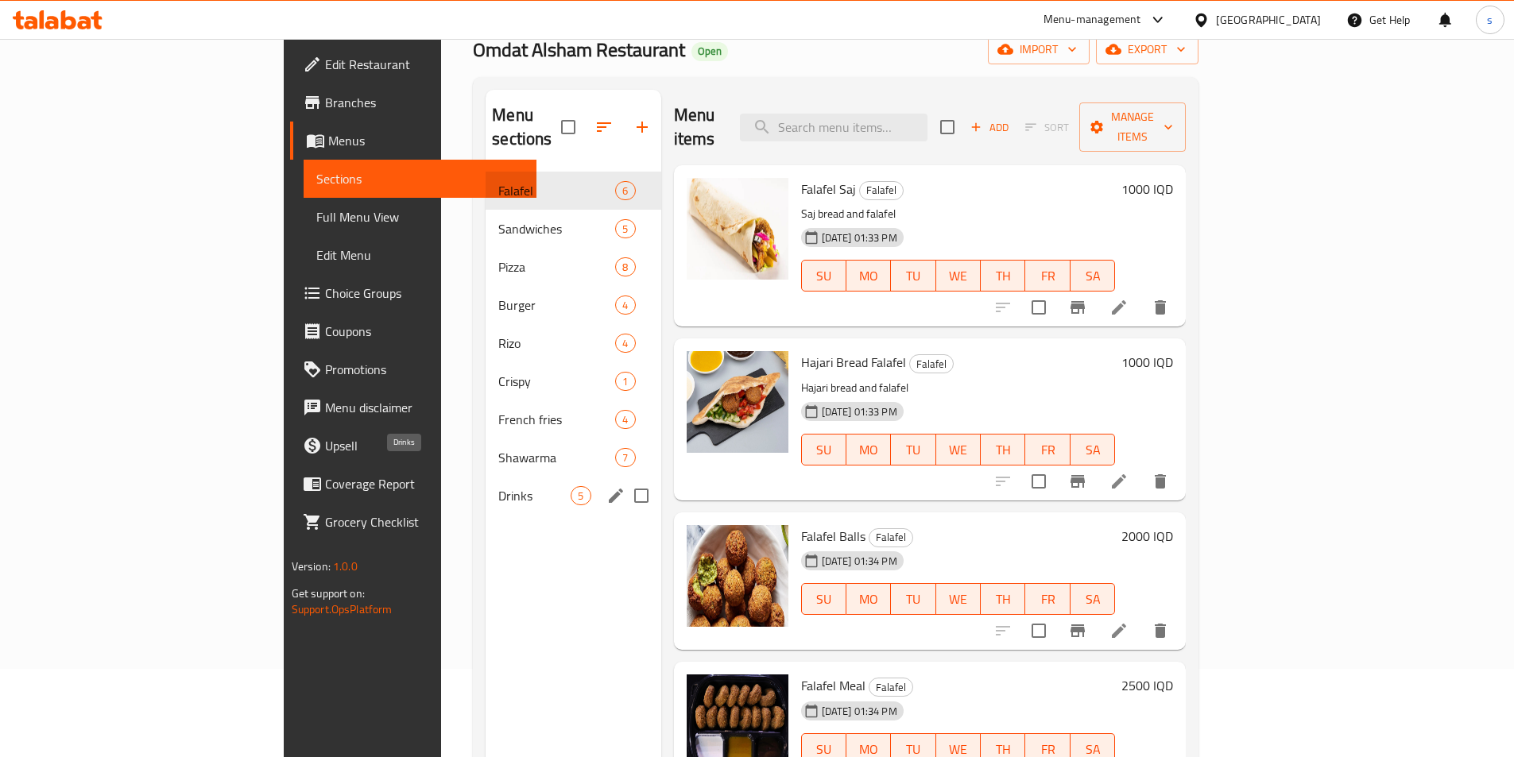
click at [498, 486] on span "Drinks" at bounding box center [534, 495] width 72 height 19
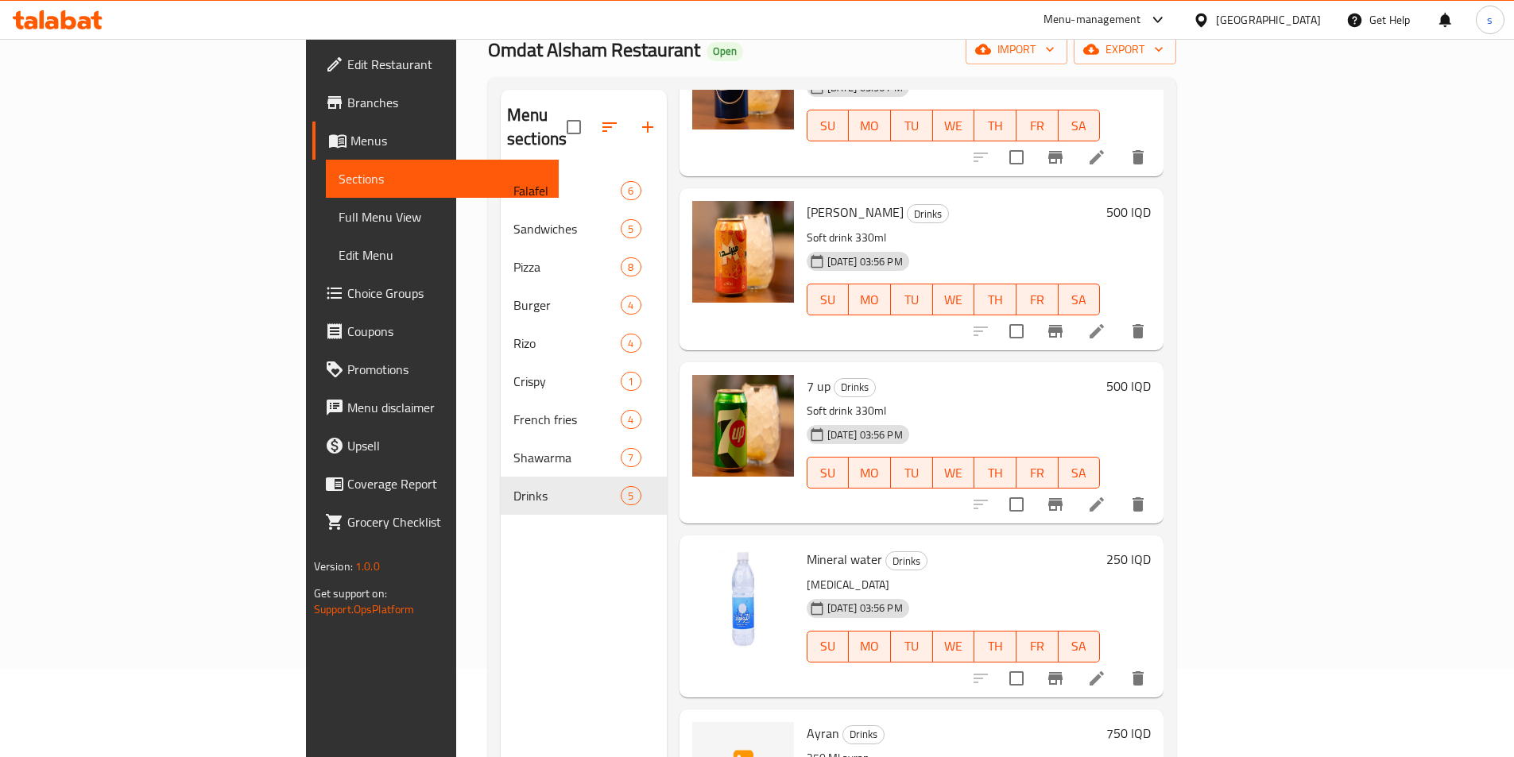
scroll to position [223, 0]
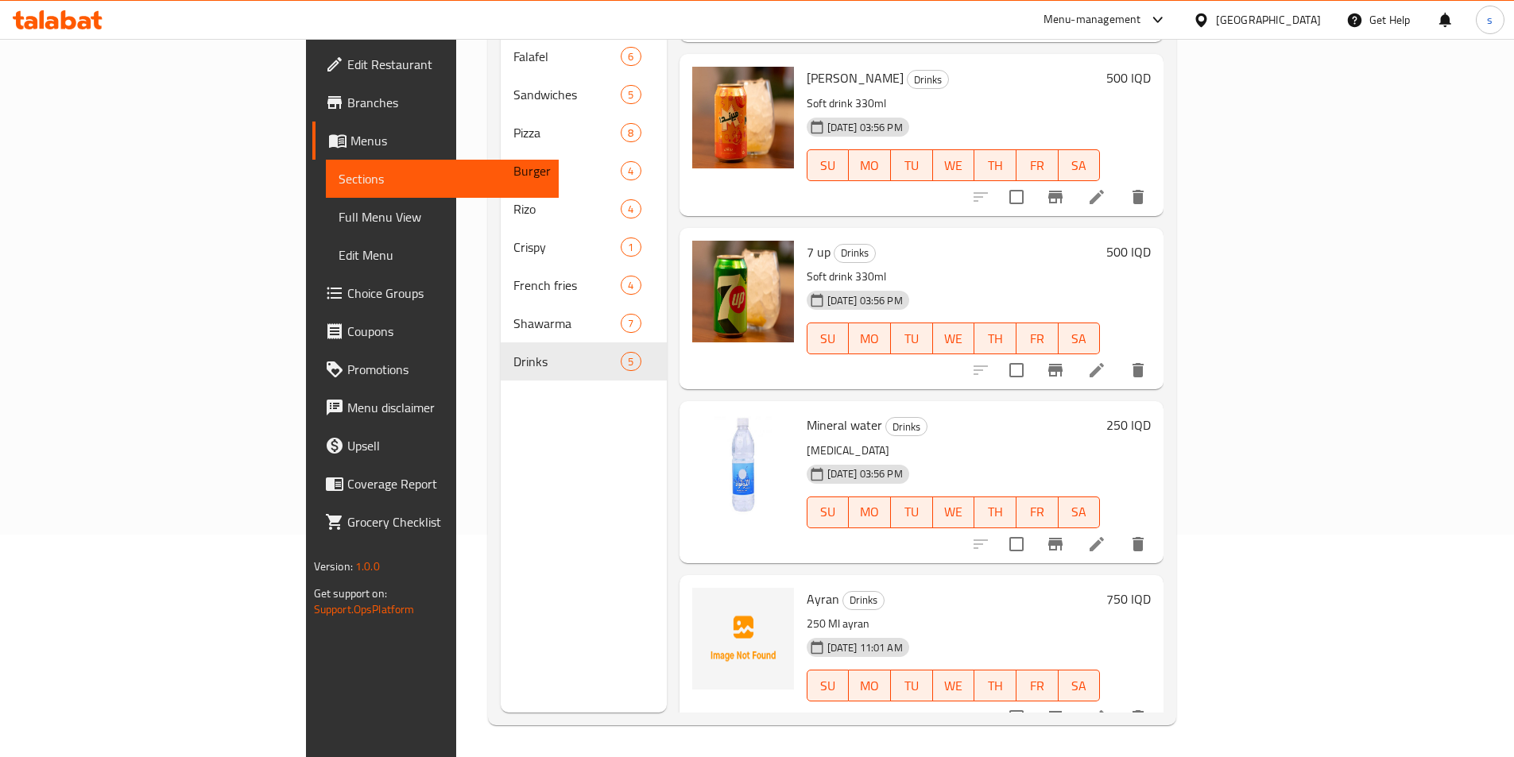
click at [1119, 703] on li at bounding box center [1097, 717] width 45 height 29
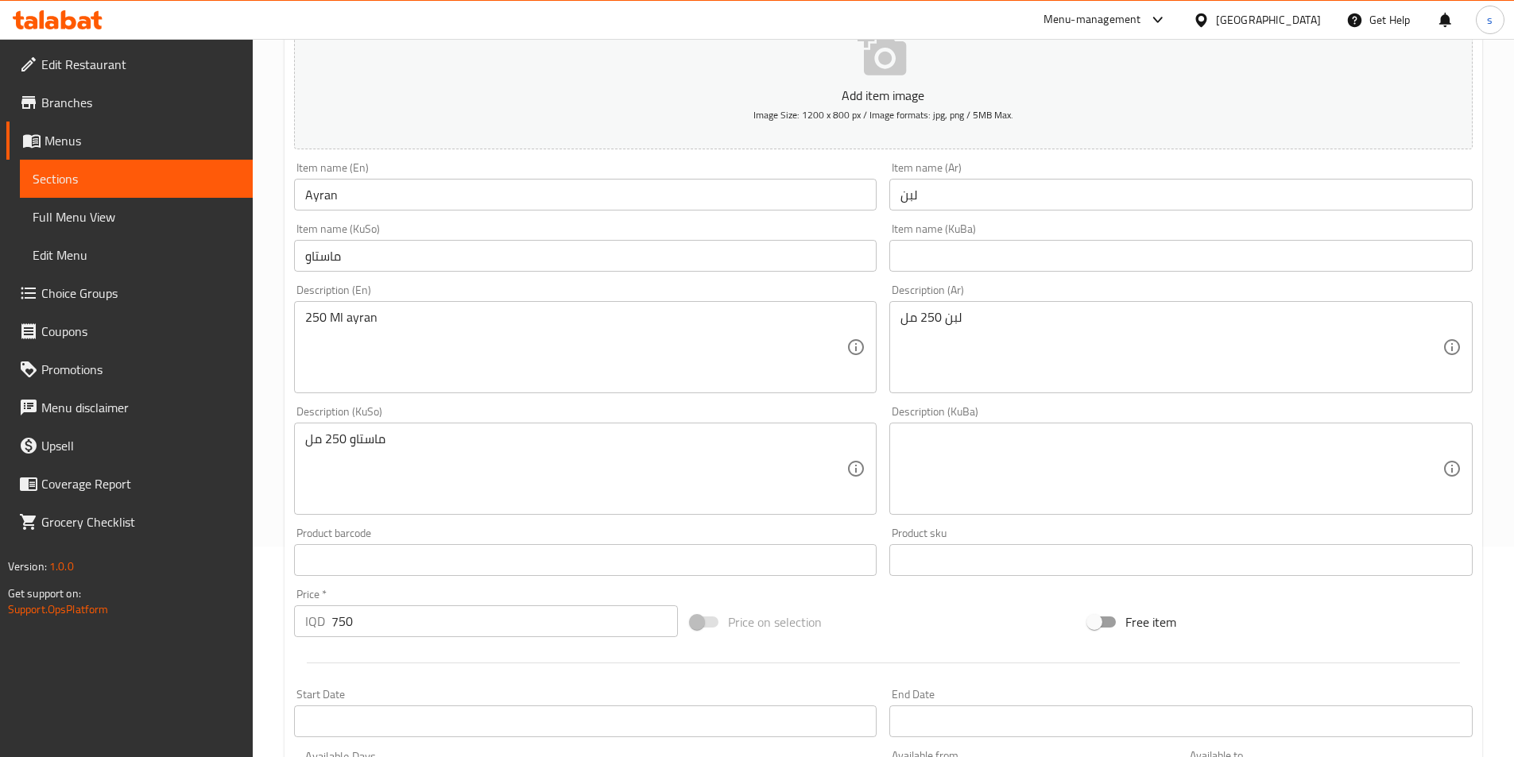
scroll to position [316, 0]
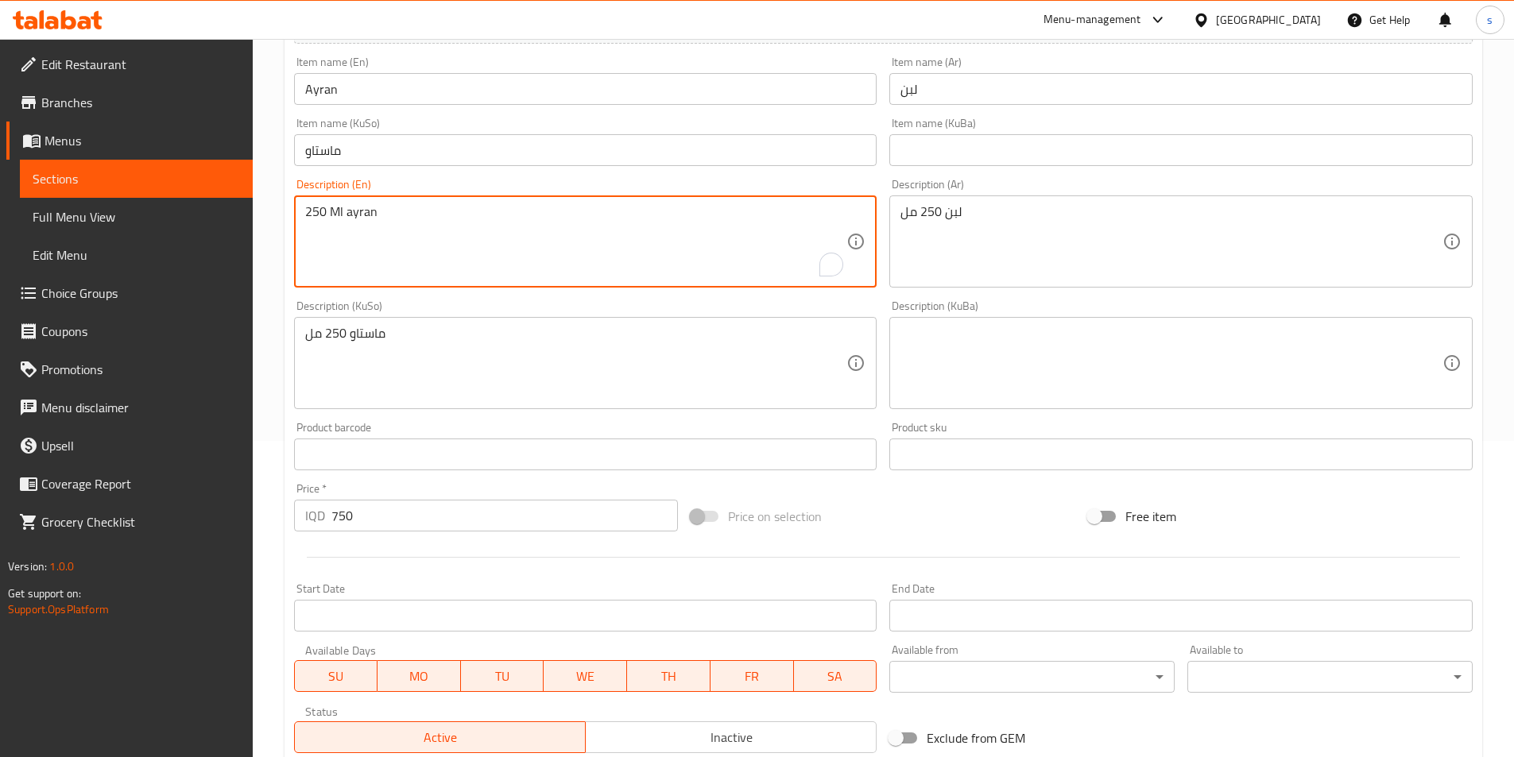
click at [359, 215] on textarea "250 Ml ayran" at bounding box center [576, 242] width 542 height 76
drag, startPoint x: 396, startPoint y: 223, endPoint x: 271, endPoint y: 222, distance: 124.8
click at [271, 222] on div "Home / Restaurants management / Menus / Sections / item / update Drinks section…" at bounding box center [883, 356] width 1261 height 1267
paste textarea "ml [PERSON_NAME]"
click at [366, 227] on textarea "250 ml [PERSON_NAME]" at bounding box center [576, 242] width 542 height 76
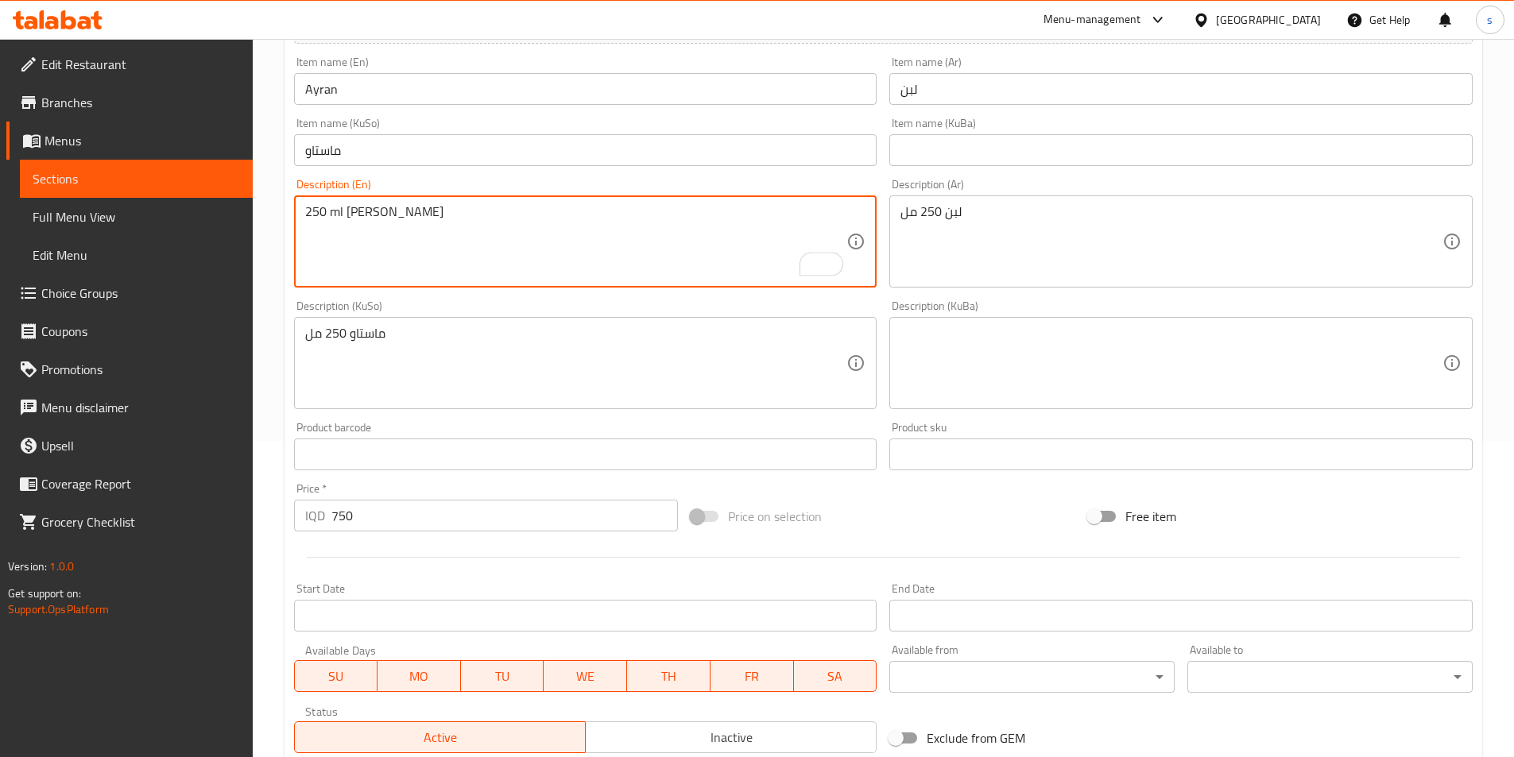
click at [366, 227] on textarea "250 ml [PERSON_NAME]" at bounding box center [576, 242] width 542 height 76
click at [307, 213] on textarea "250 ml" at bounding box center [576, 242] width 542 height 76
paste textarea "Ayran"
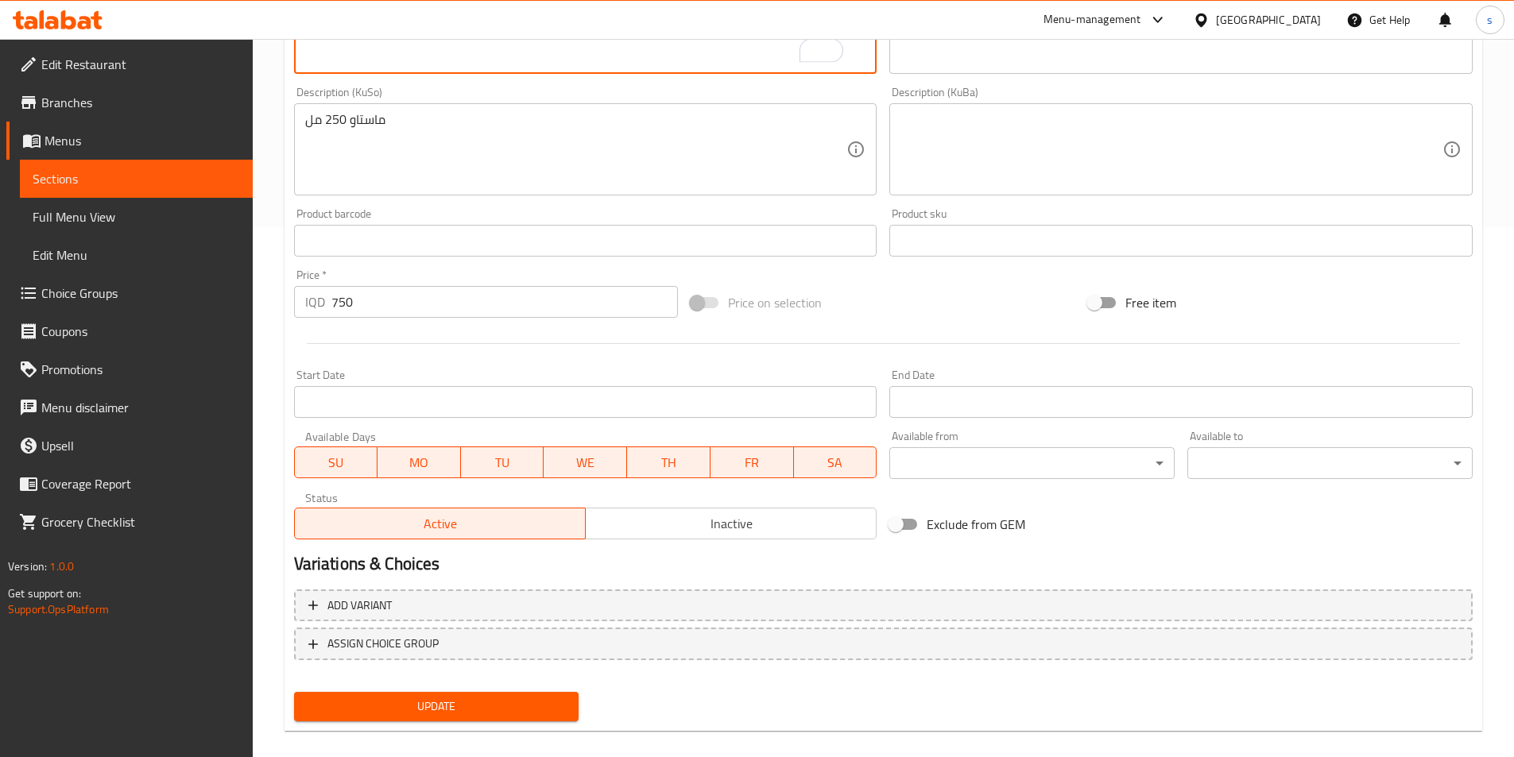
scroll to position [548, 0]
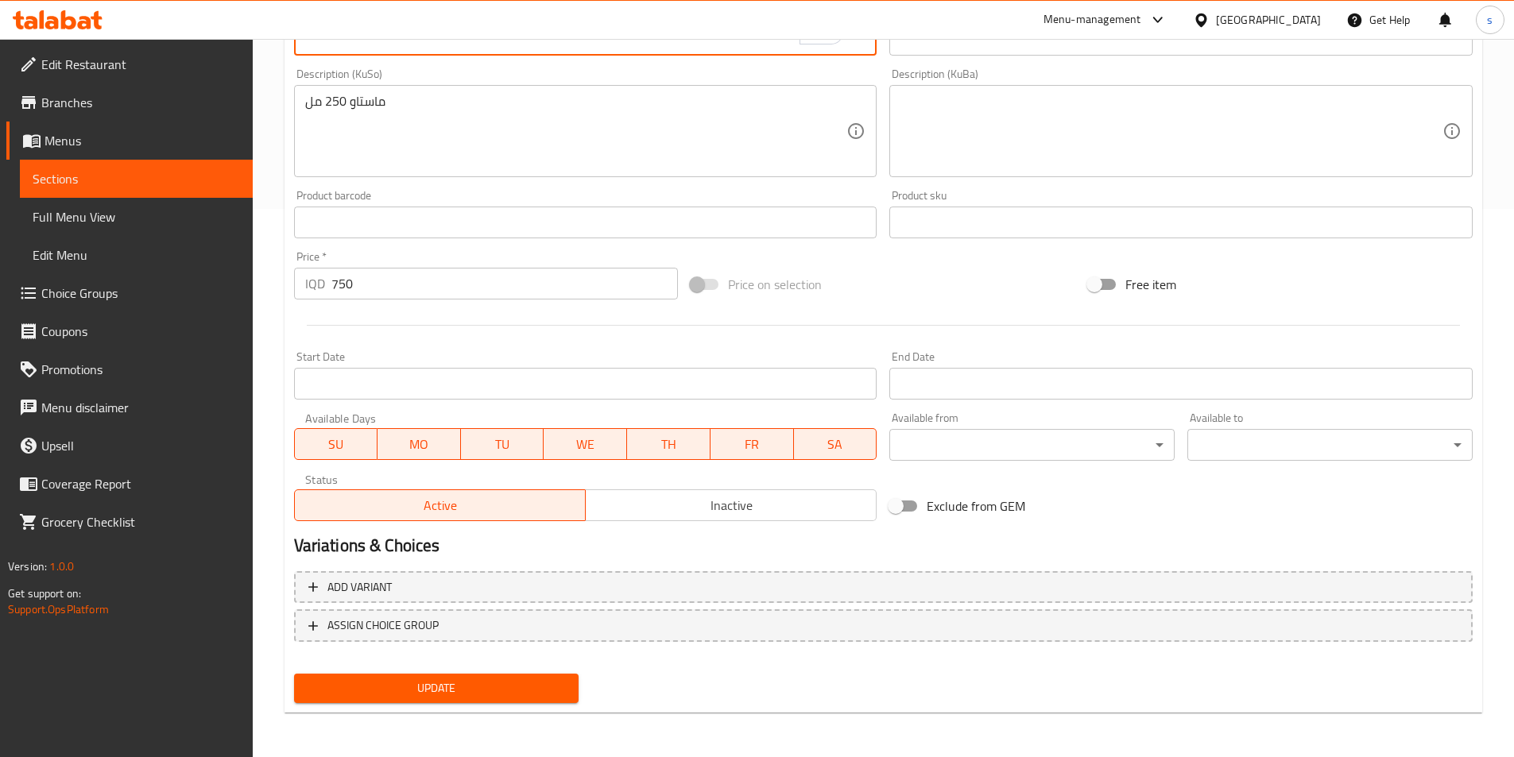
type textarea "Ayran 250 ml"
click at [396, 687] on span "Update" at bounding box center [437, 689] width 260 height 20
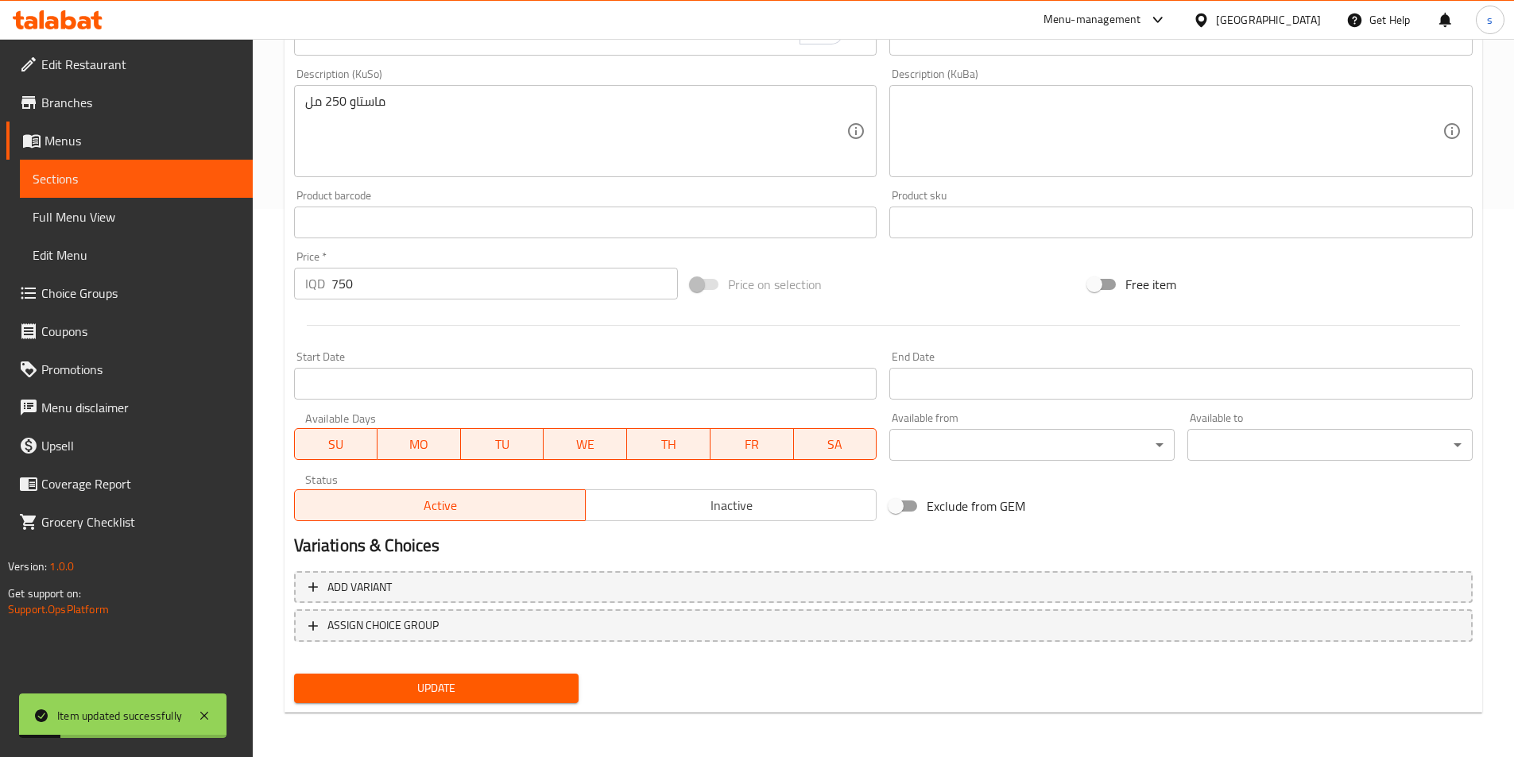
click at [126, 220] on span "Full Menu View" at bounding box center [136, 216] width 207 height 19
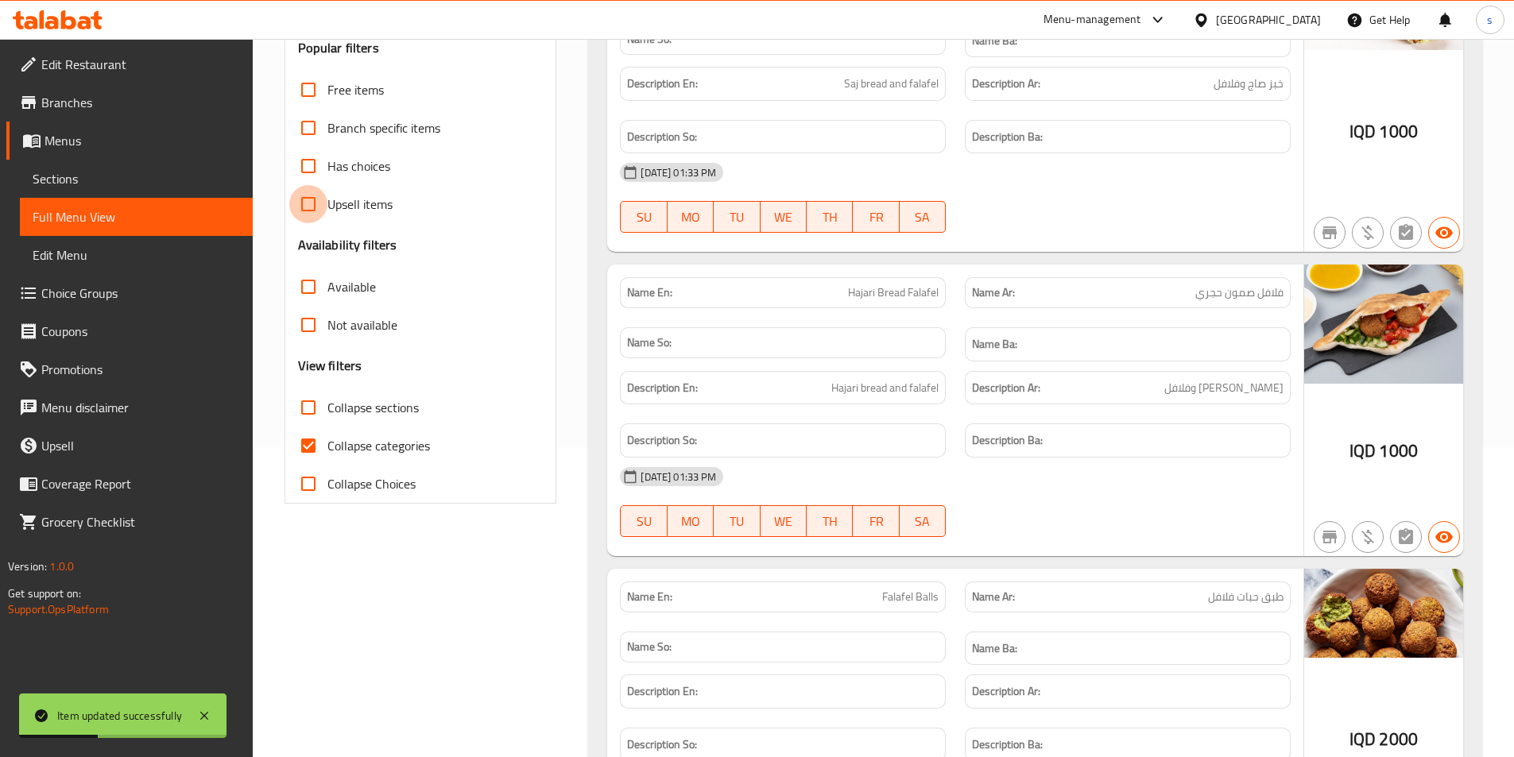
click at [306, 188] on input "Upsell items" at bounding box center [308, 204] width 38 height 38
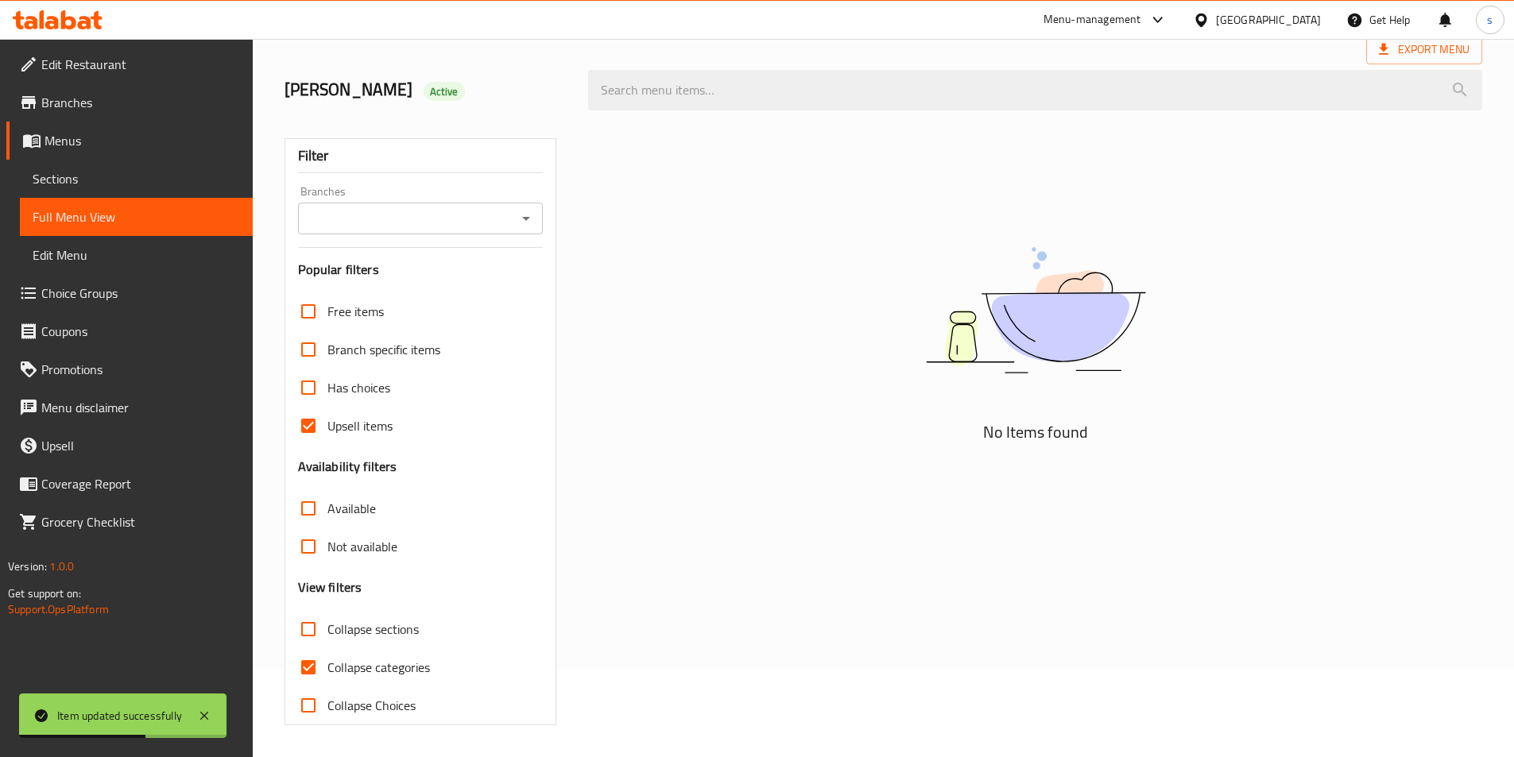
click at [300, 440] on input "Upsell items" at bounding box center [308, 426] width 38 height 38
checkbox input "false"
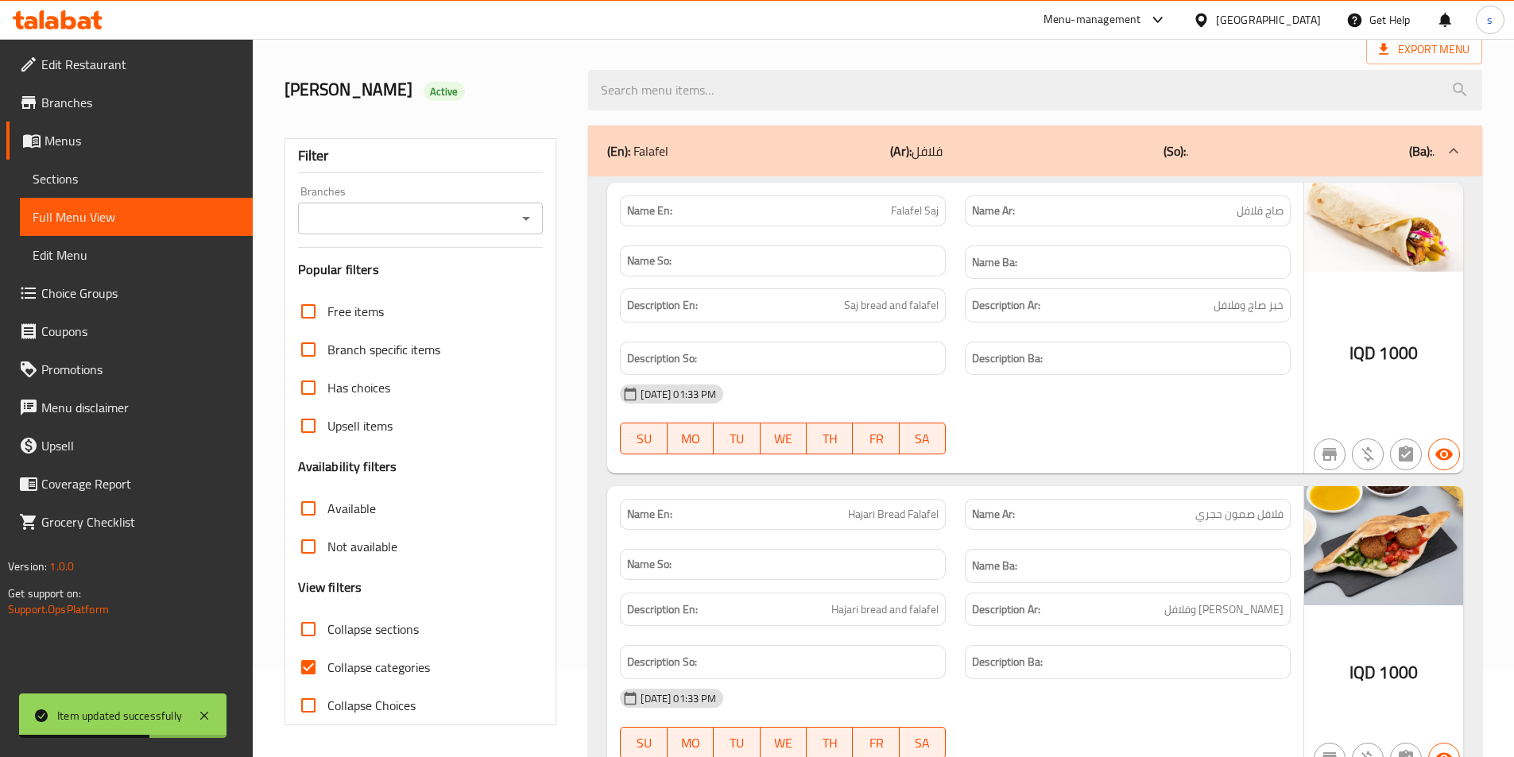
scroll to position [310, 0]
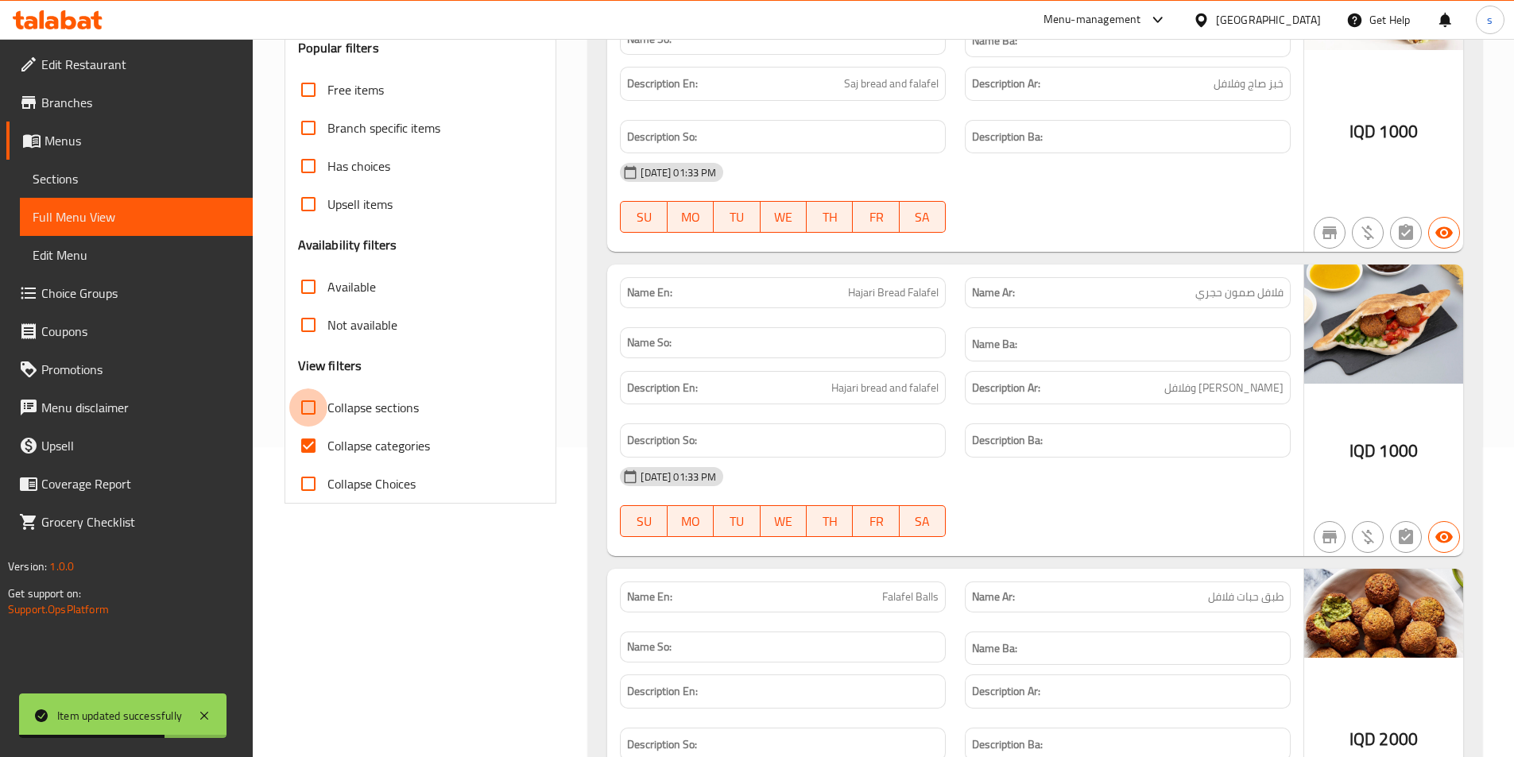
click at [308, 406] on input "Collapse sections" at bounding box center [308, 408] width 38 height 38
checkbox input "true"
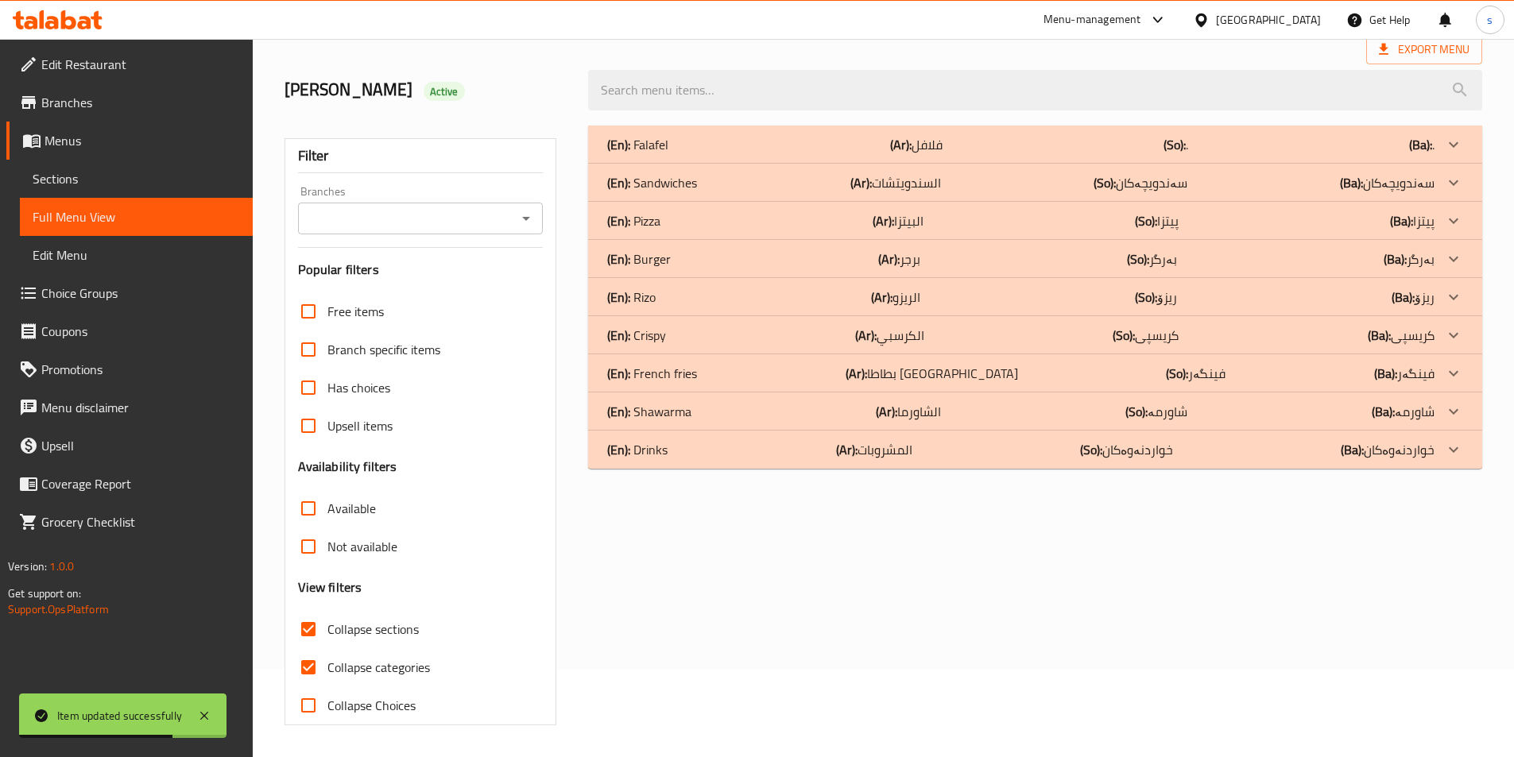
click at [312, 457] on div "Free items Branch specific items Has choices Upsell items Availability filters …" at bounding box center [421, 509] width 246 height 432
click at [304, 658] on input "Collapse categories" at bounding box center [308, 668] width 38 height 38
checkbox input "false"
click at [523, 215] on icon "Open" at bounding box center [526, 218] width 19 height 19
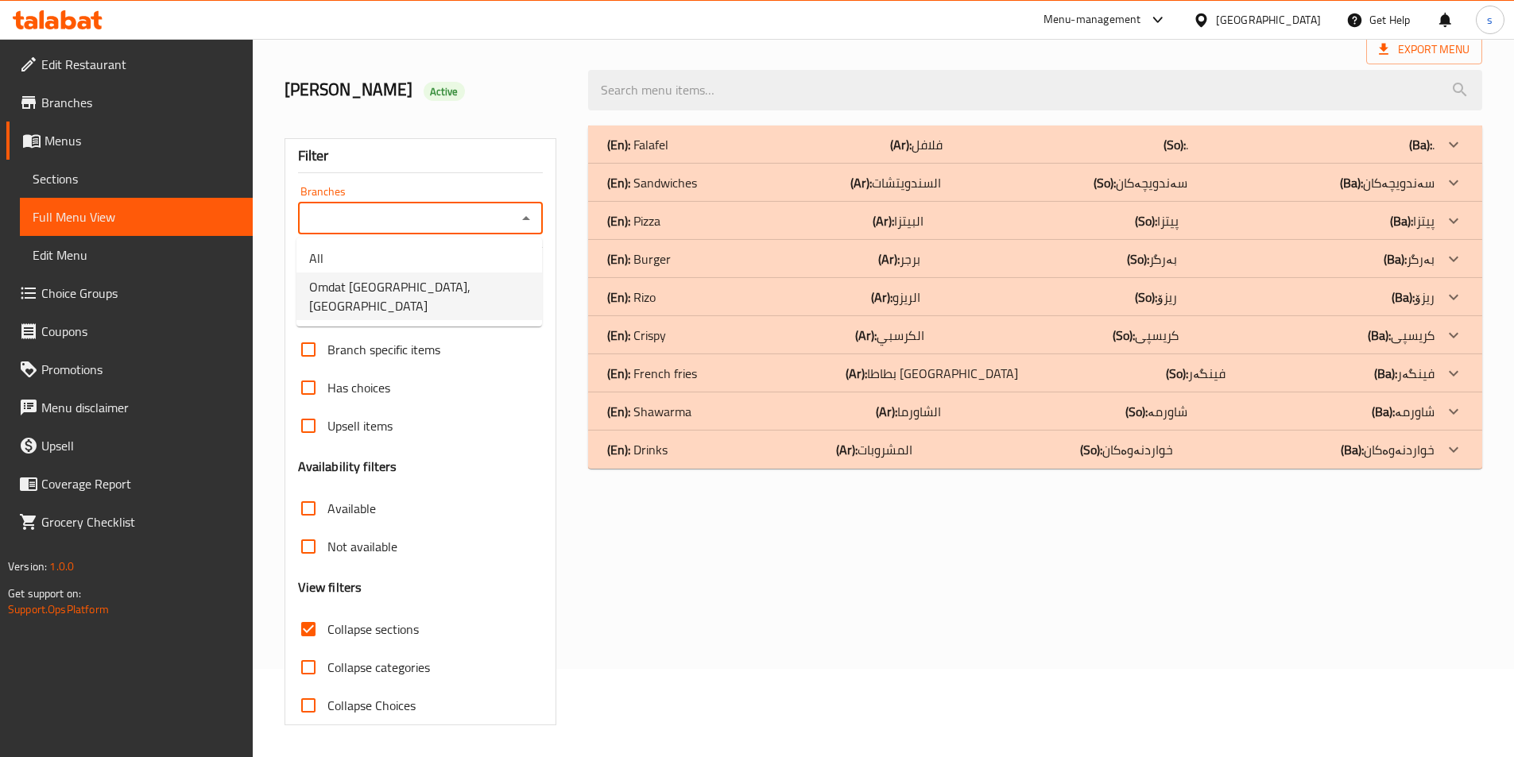
click at [475, 287] on span "Omdat [GEOGRAPHIC_DATA], [GEOGRAPHIC_DATA]" at bounding box center [419, 296] width 220 height 38
type input "Omdat [GEOGRAPHIC_DATA], [GEOGRAPHIC_DATA]"
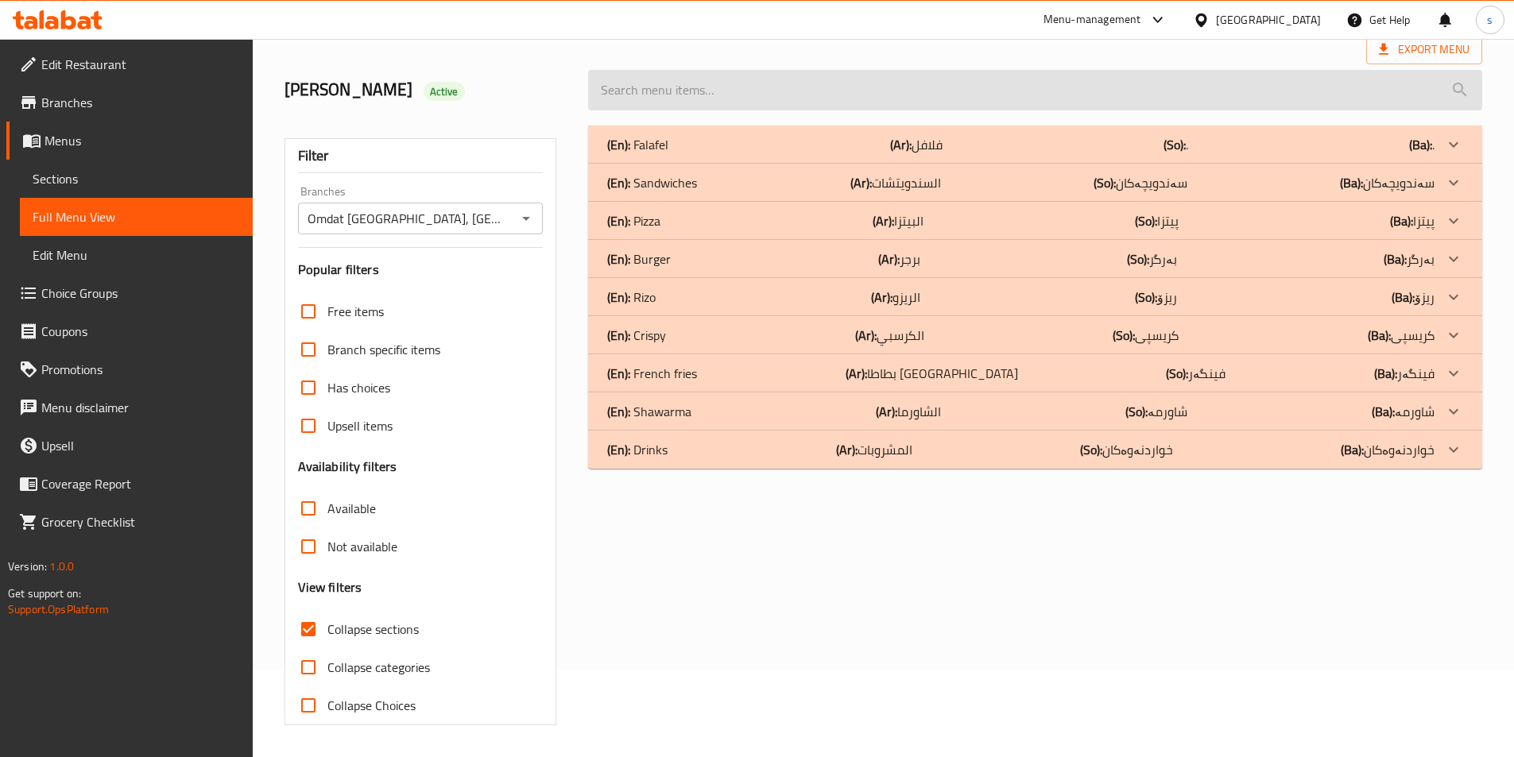
click at [669, 76] on input "search" at bounding box center [1035, 90] width 894 height 41
paste input "Ayran"
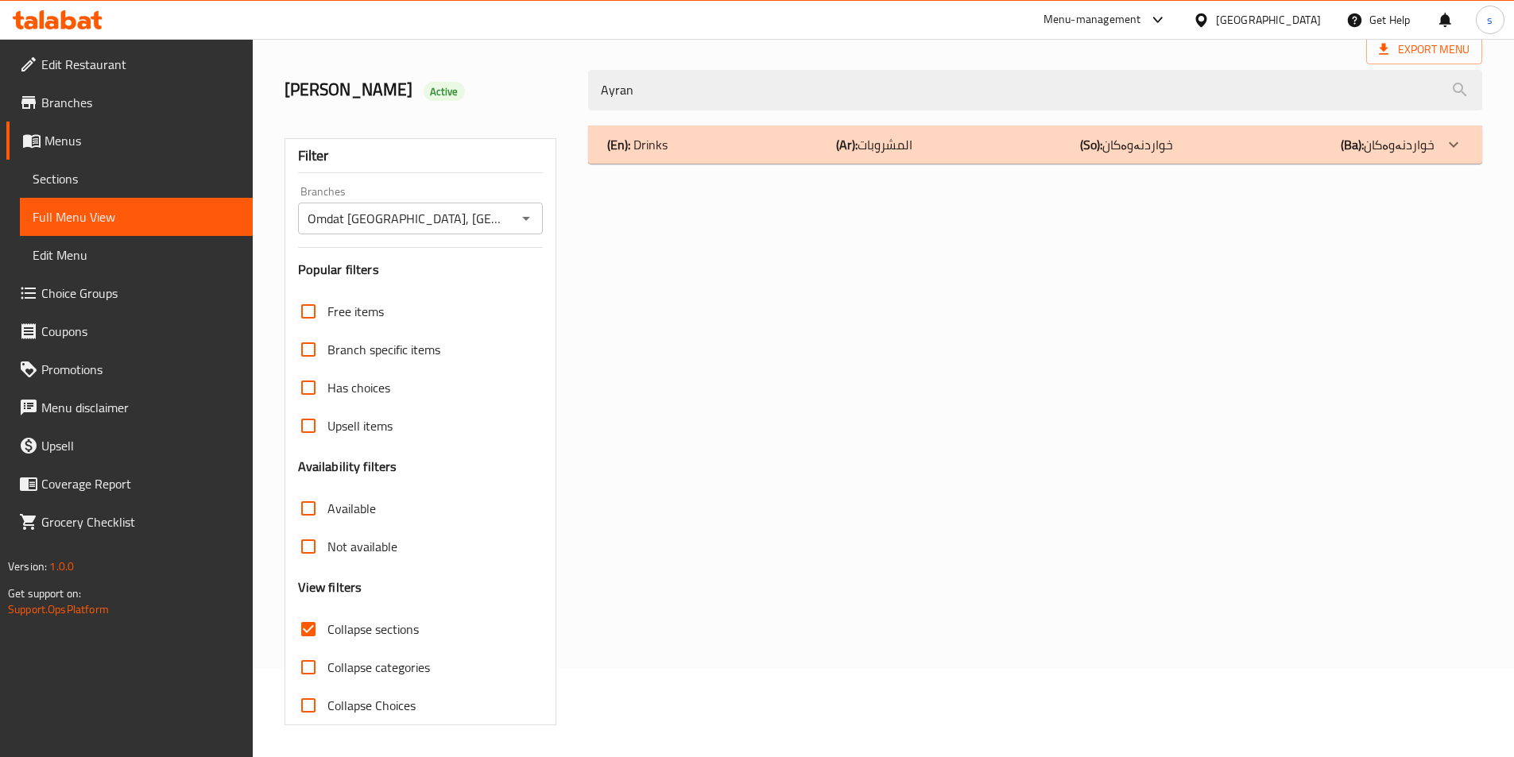
type input "Ayran"
click at [782, 149] on div "(En): Drinks (Ar): المشروبات (So): خواردنەوەکان (Ba): خواردنەوەکان" at bounding box center [1020, 144] width 827 height 19
